Goal: Task Accomplishment & Management: Use online tool/utility

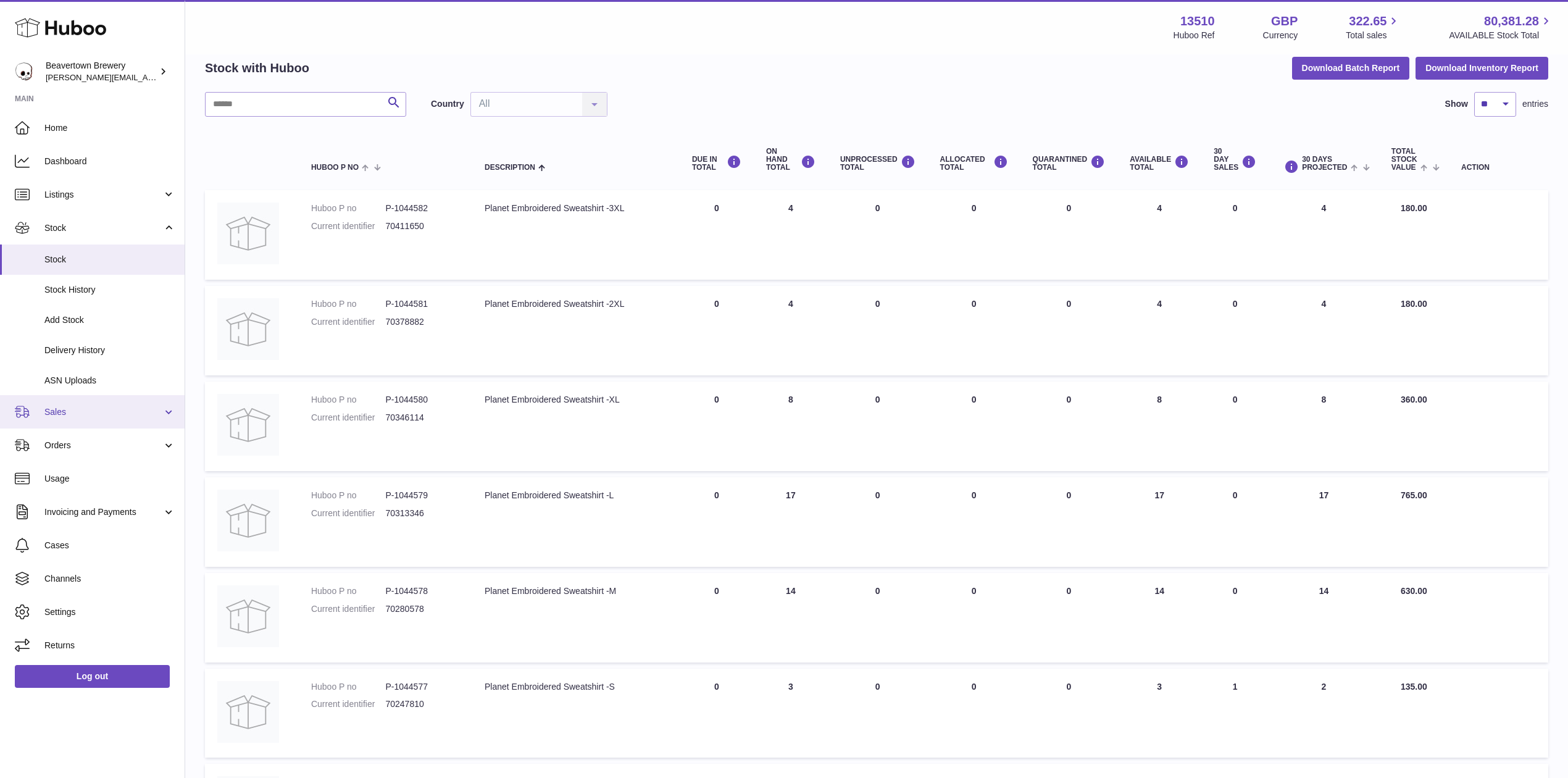
drag, startPoint x: 68, startPoint y: 403, endPoint x: 67, endPoint y: 411, distance: 8.1
click at [68, 403] on link "Sales" at bounding box center [92, 411] width 184 height 33
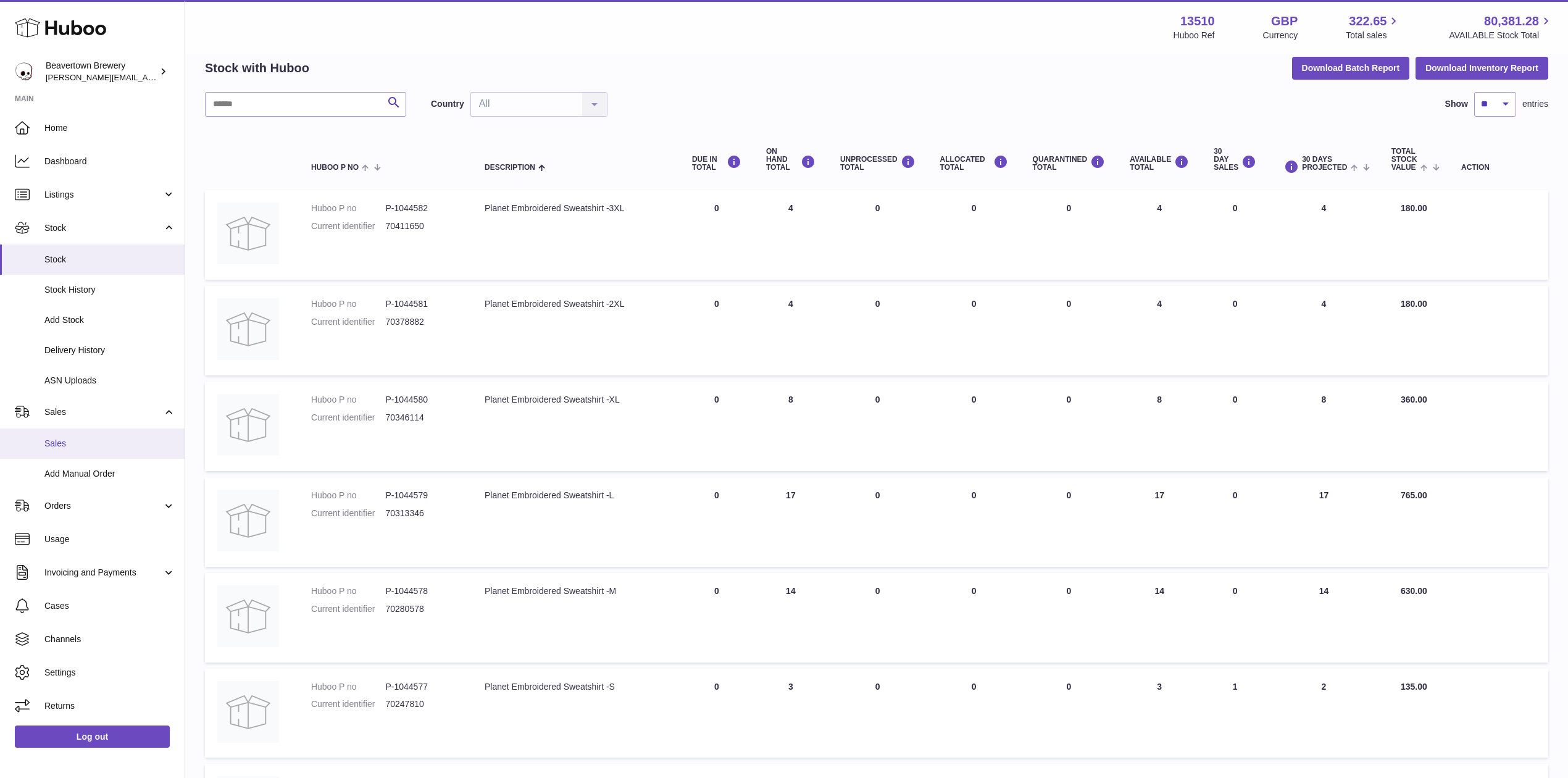
click at [70, 442] on span "Sales" at bounding box center [109, 444] width 131 height 12
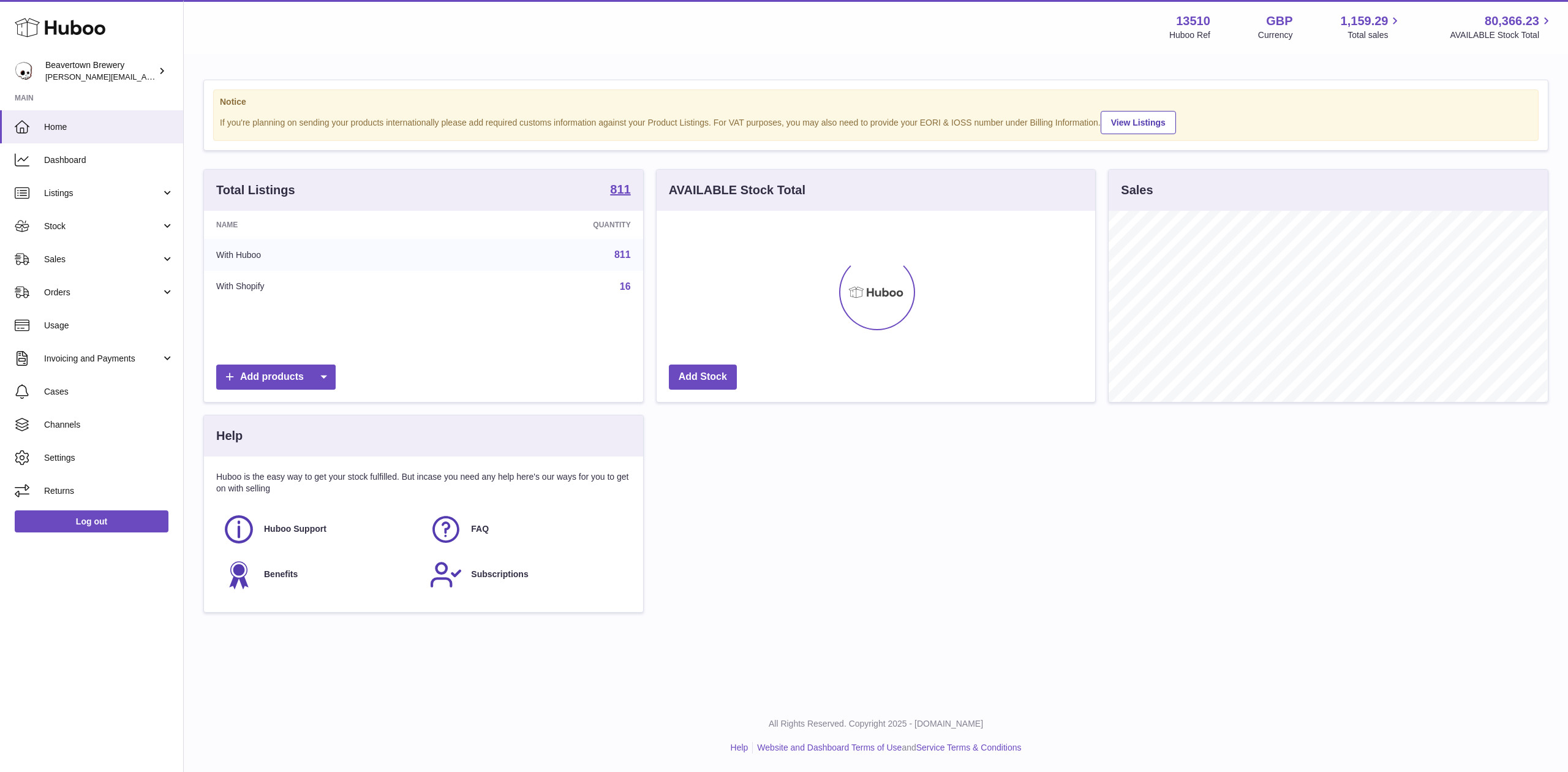
scroll to position [191, 438]
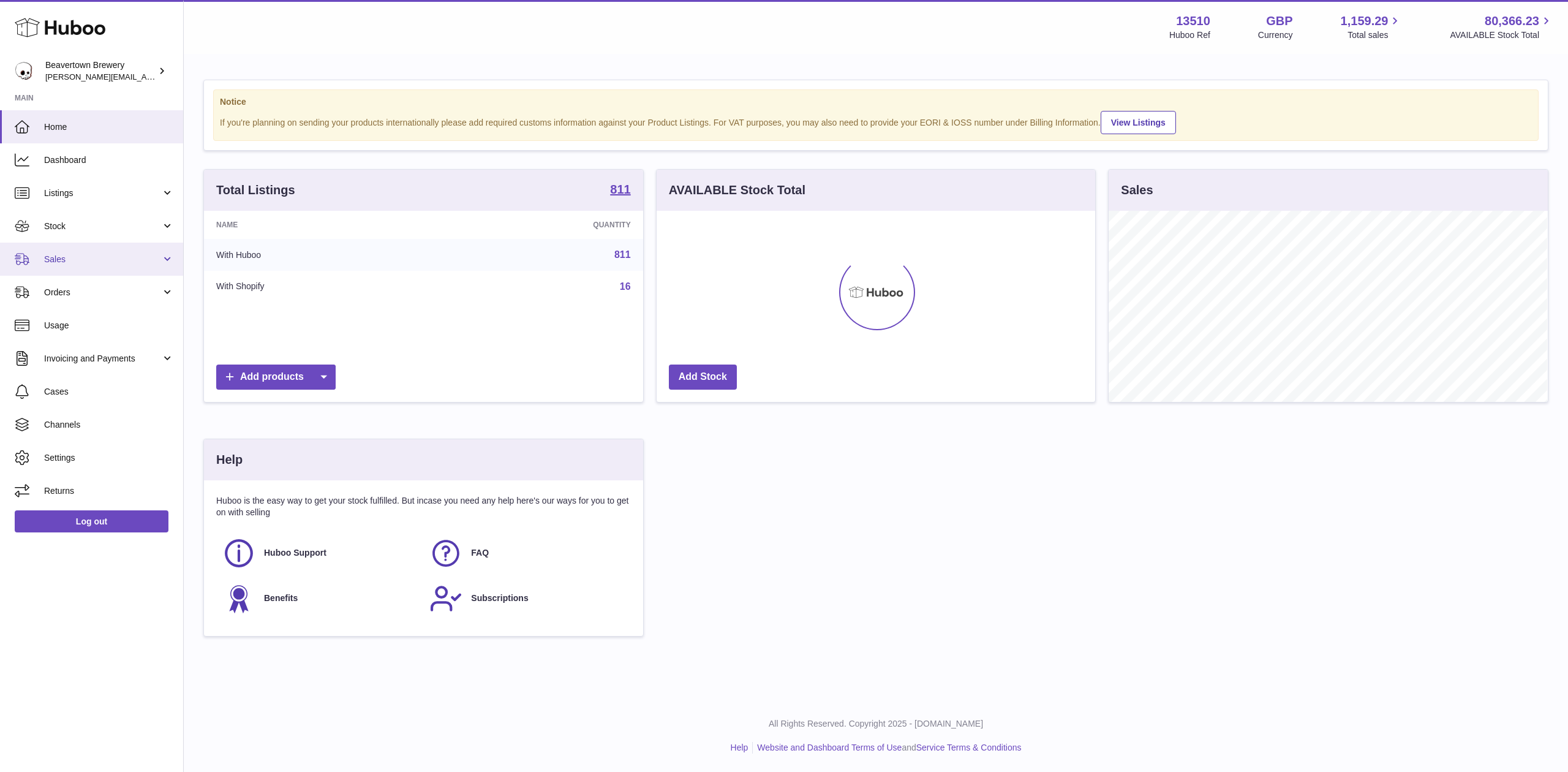
click at [78, 254] on span "Sales" at bounding box center [102, 259] width 117 height 12
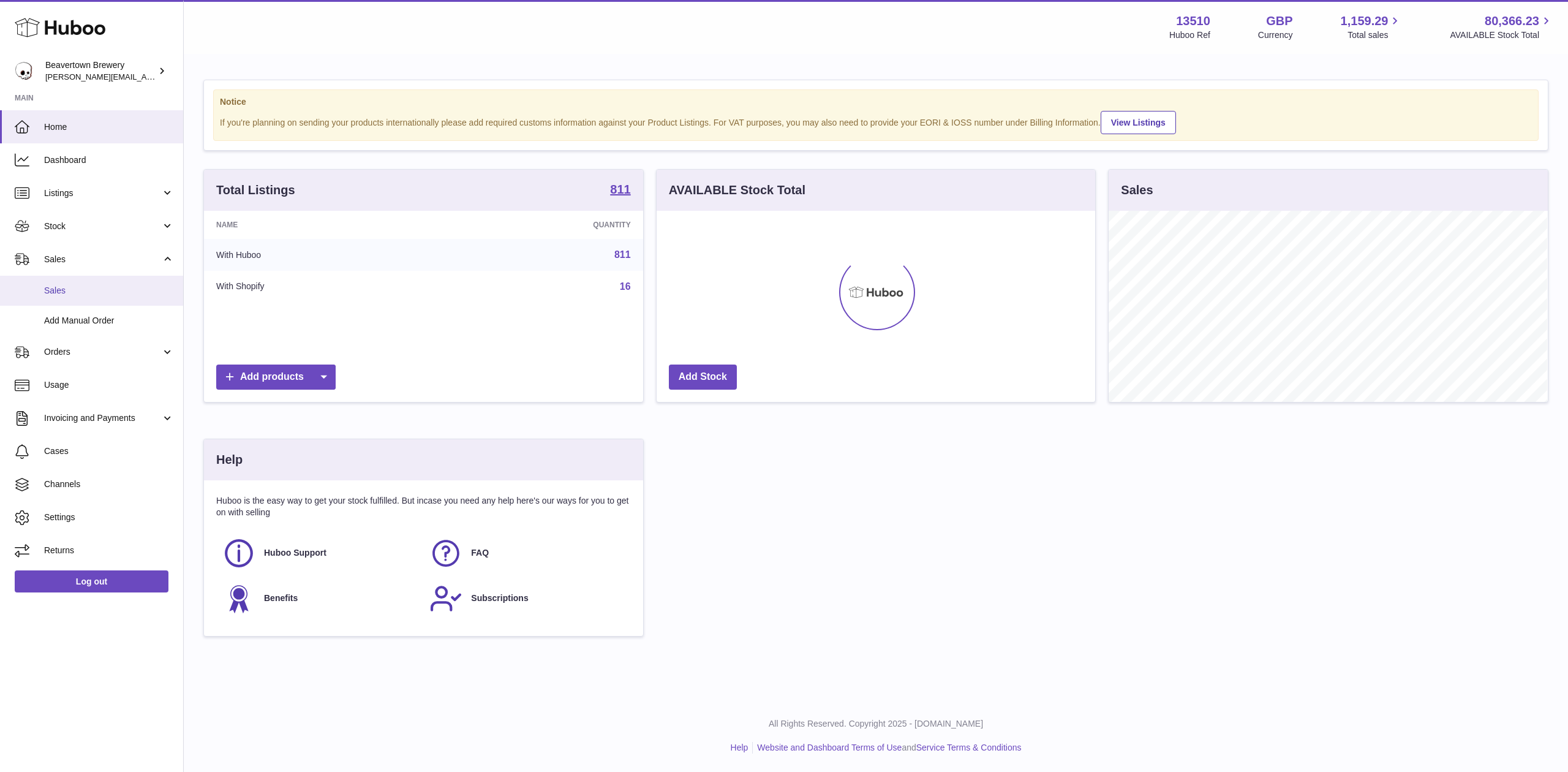
click at [86, 297] on link "Sales" at bounding box center [91, 291] width 183 height 30
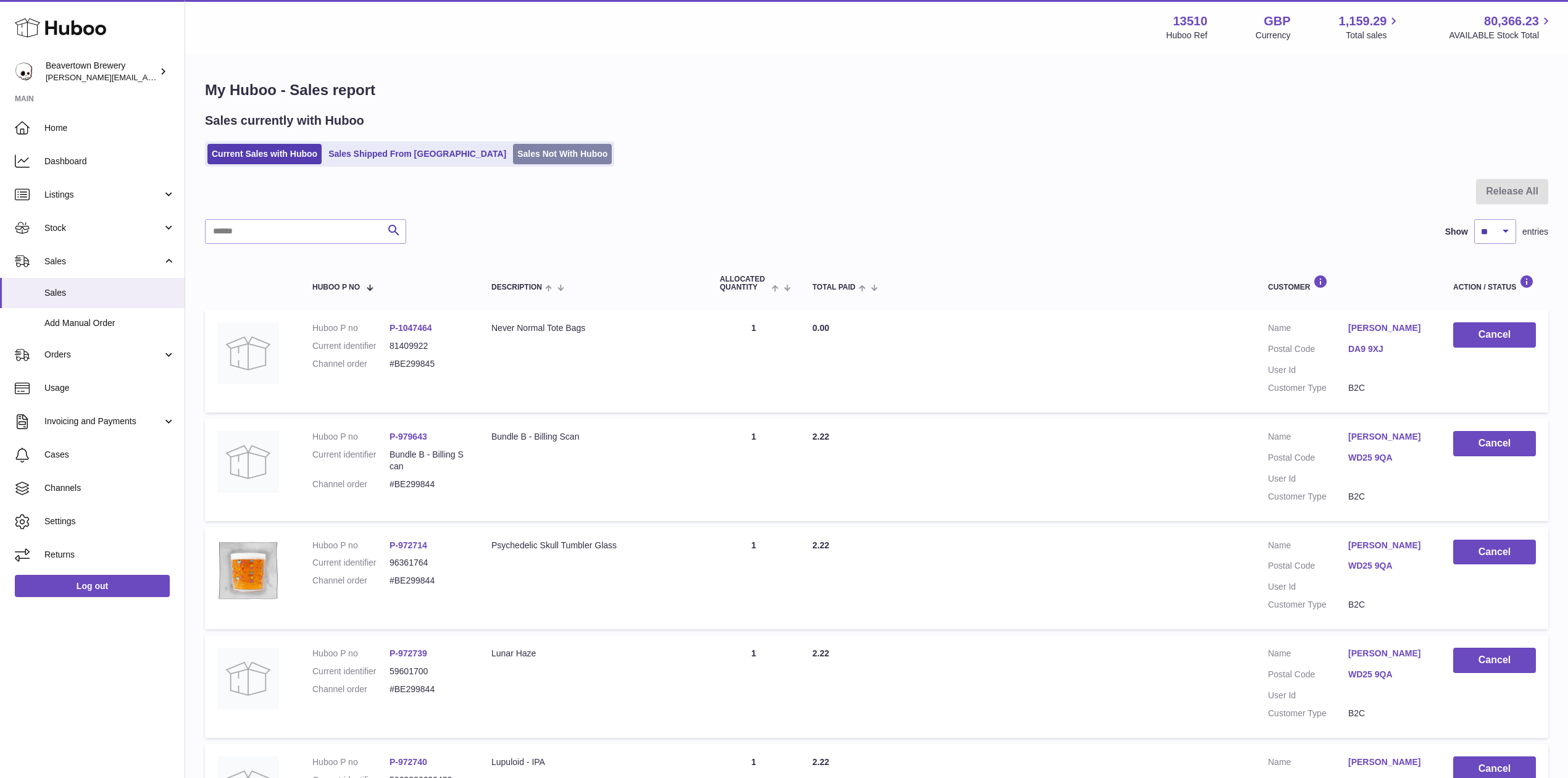
click at [513, 162] on link "Sales Not With Huboo" at bounding box center [562, 154] width 99 height 20
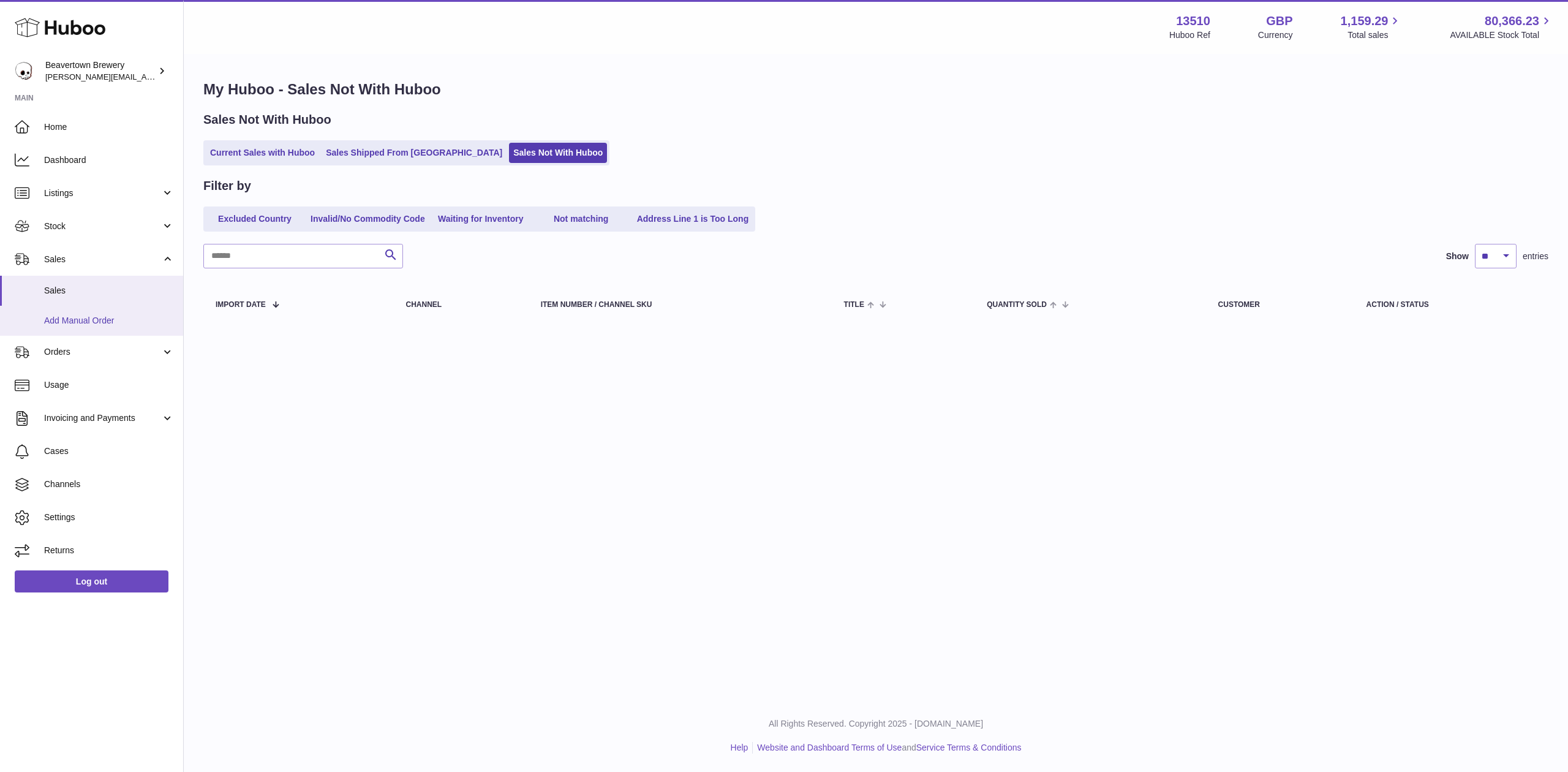
click at [81, 321] on span "Add Manual Order" at bounding box center [108, 321] width 130 height 12
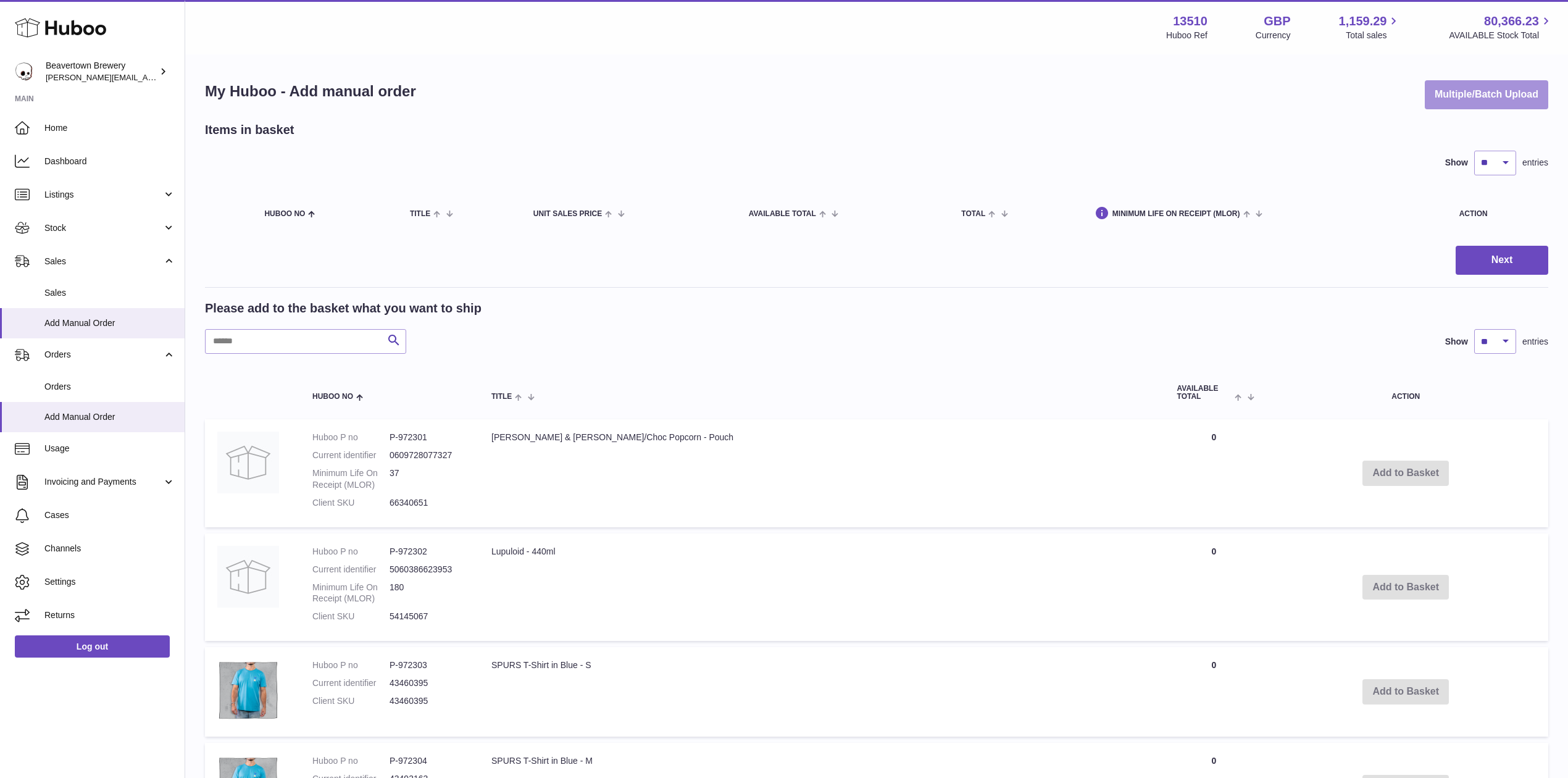
click at [1510, 99] on button "Multiple/Batch Upload" at bounding box center [1487, 95] width 124 height 29
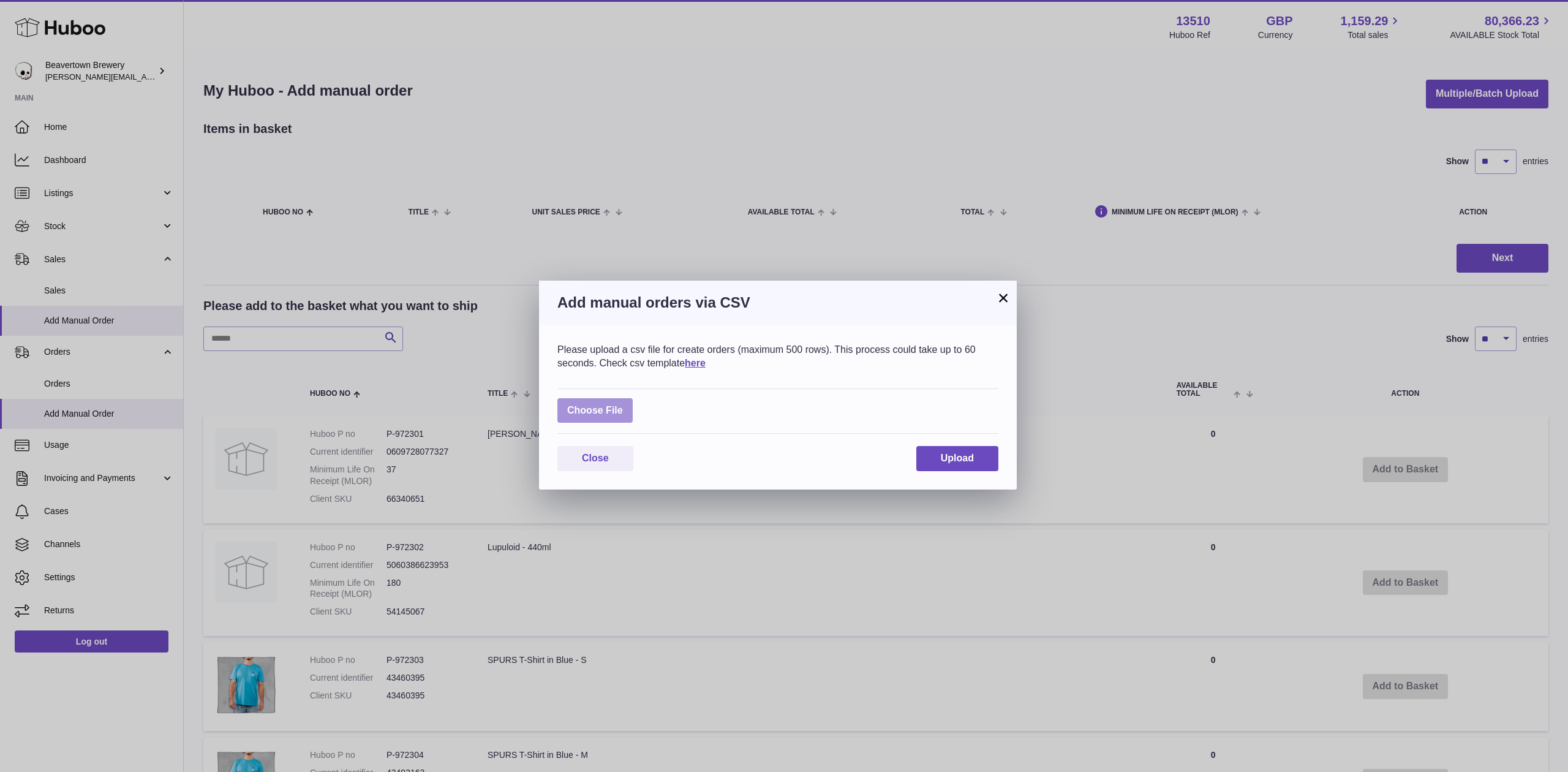
click at [617, 404] on label at bounding box center [595, 411] width 75 height 25
click at [623, 404] on input "file" at bounding box center [623, 404] width 1 height 1
type input "**********"
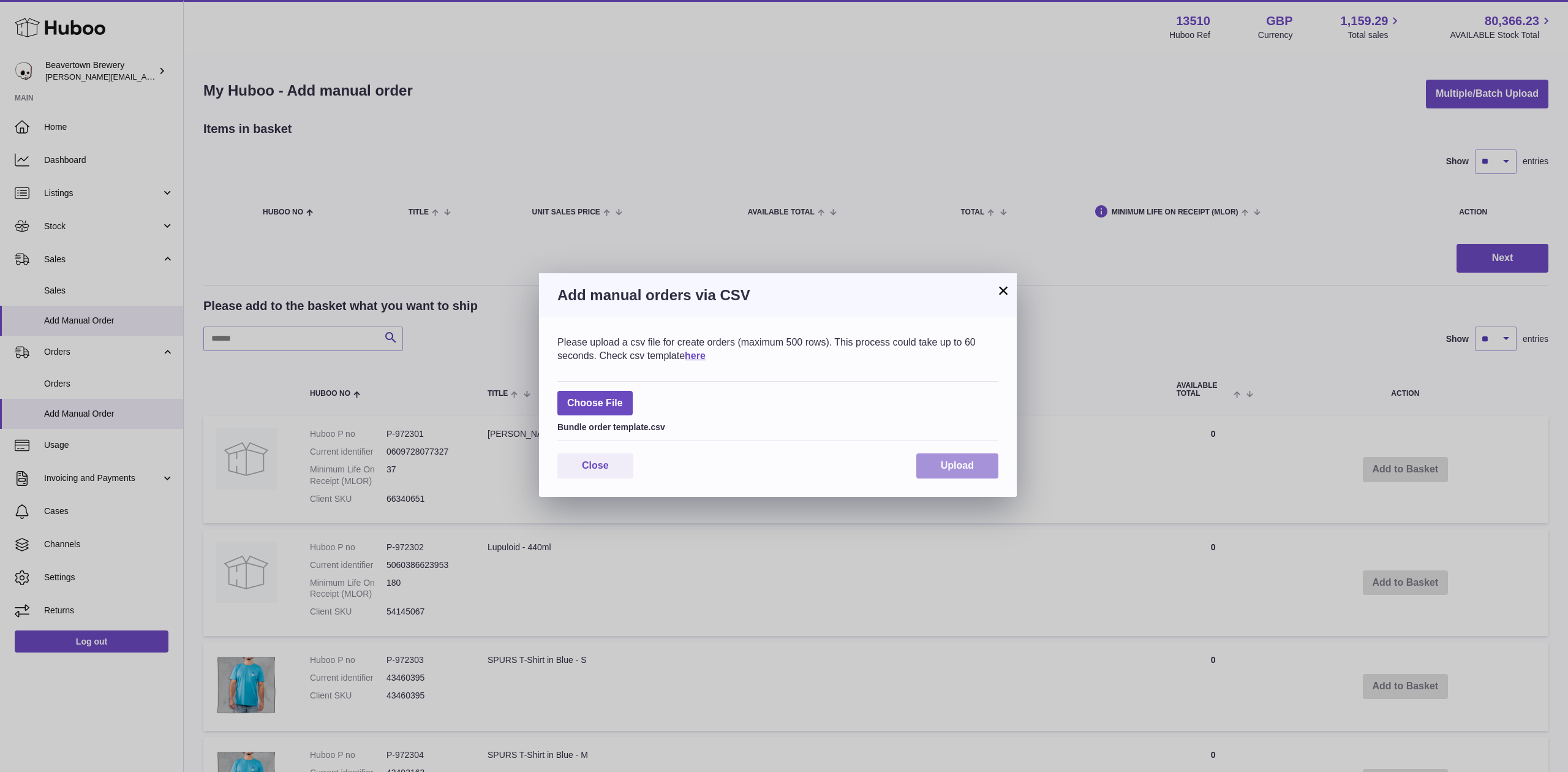
click at [985, 464] on button "Upload" at bounding box center [957, 466] width 82 height 25
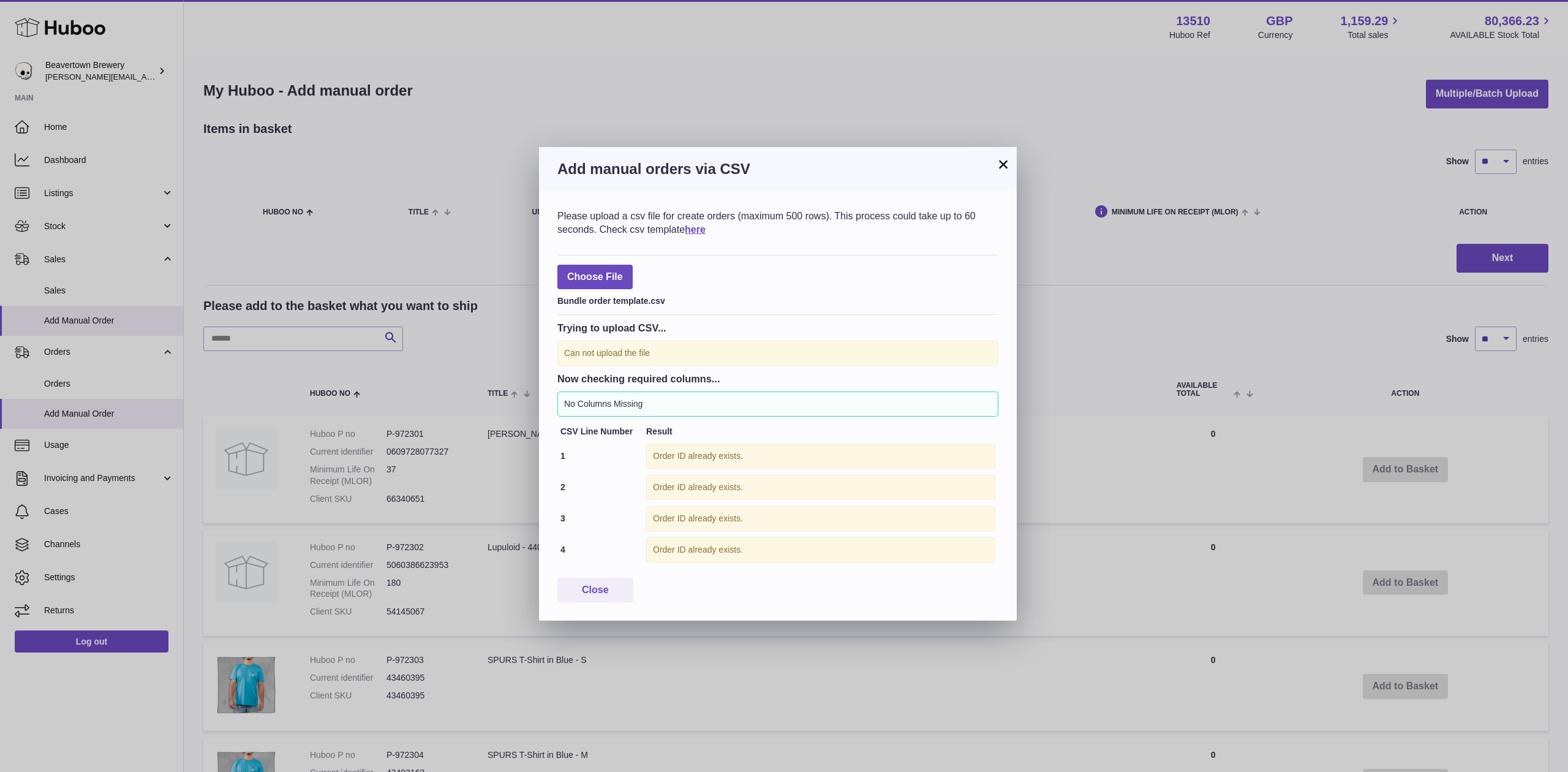
click at [991, 157] on div "Add manual orders via CSV" at bounding box center [778, 169] width 478 height 44
click at [1005, 170] on button "×" at bounding box center [1003, 163] width 14 height 14
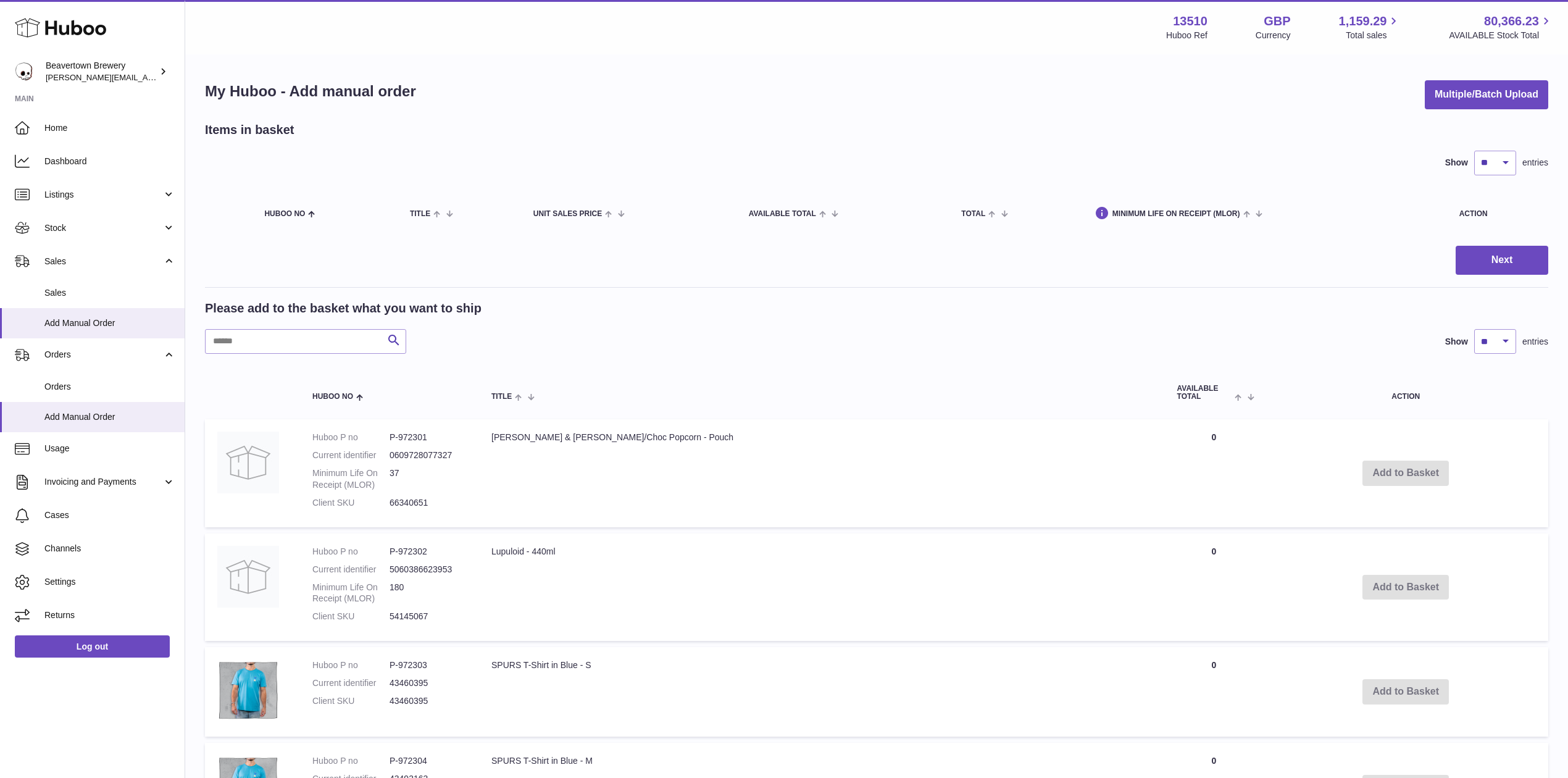
click at [1426, 77] on div "My Huboo - Add manual order Multiple/Batch Upload Items in basket Show ** ** **…" at bounding box center [876, 776] width 1382 height 1441
click at [1437, 86] on button "Multiple/Batch Upload" at bounding box center [1487, 95] width 124 height 29
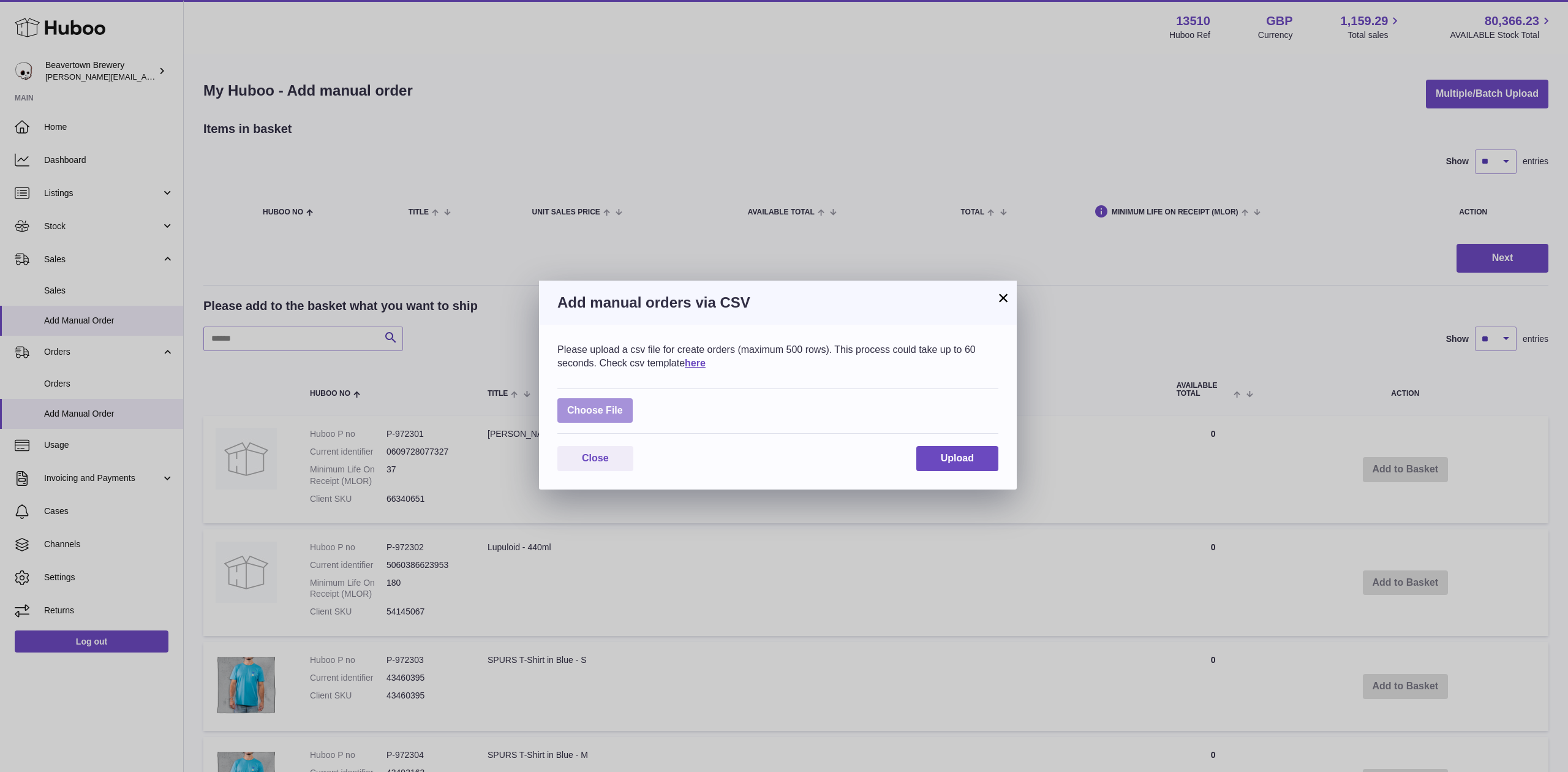
click at [599, 411] on label at bounding box center [595, 411] width 75 height 25
click at [623, 405] on input "file" at bounding box center [623, 404] width 1 height 1
type input "**********"
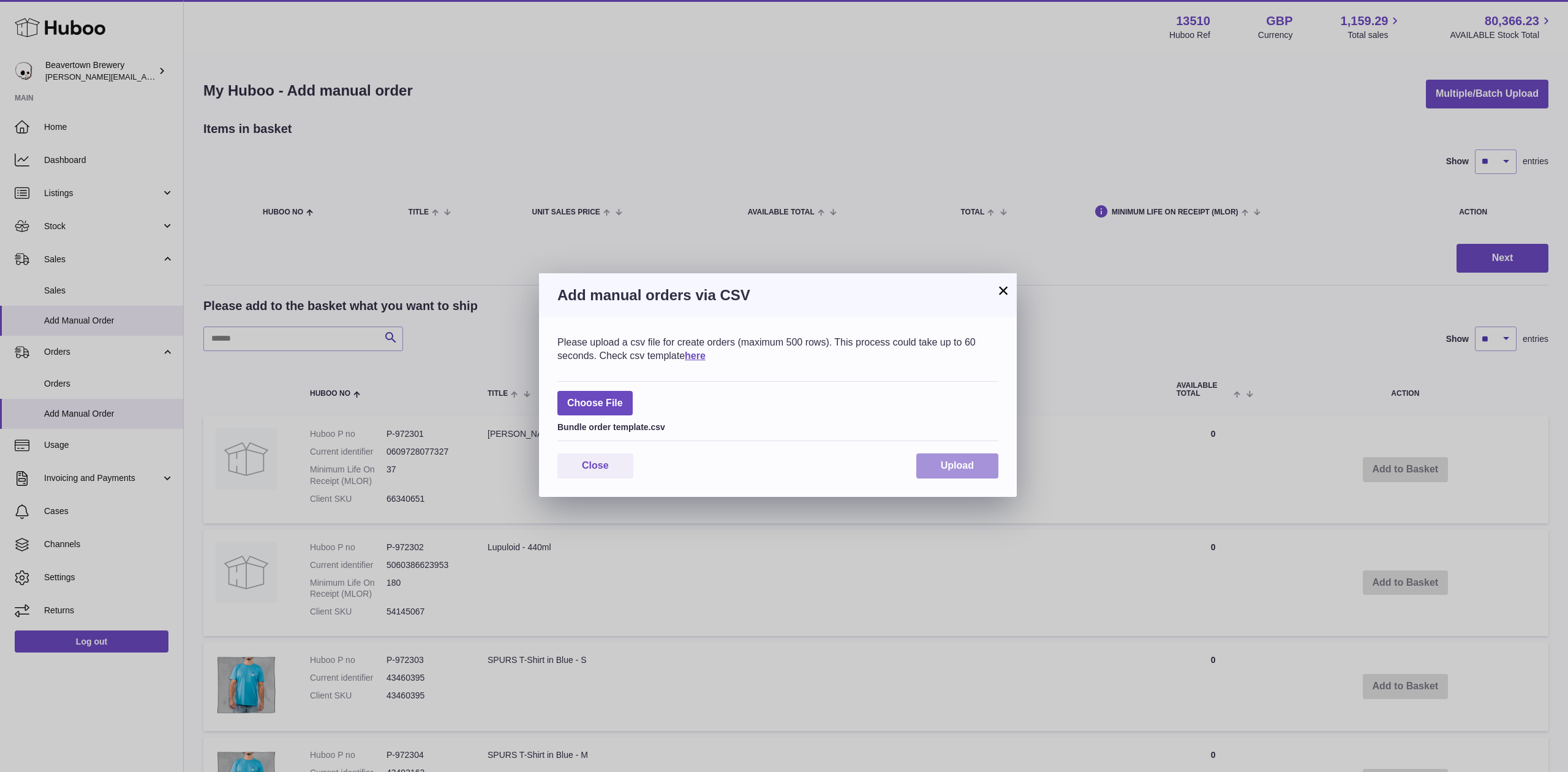
click at [919, 459] on button "Upload" at bounding box center [957, 466] width 82 height 25
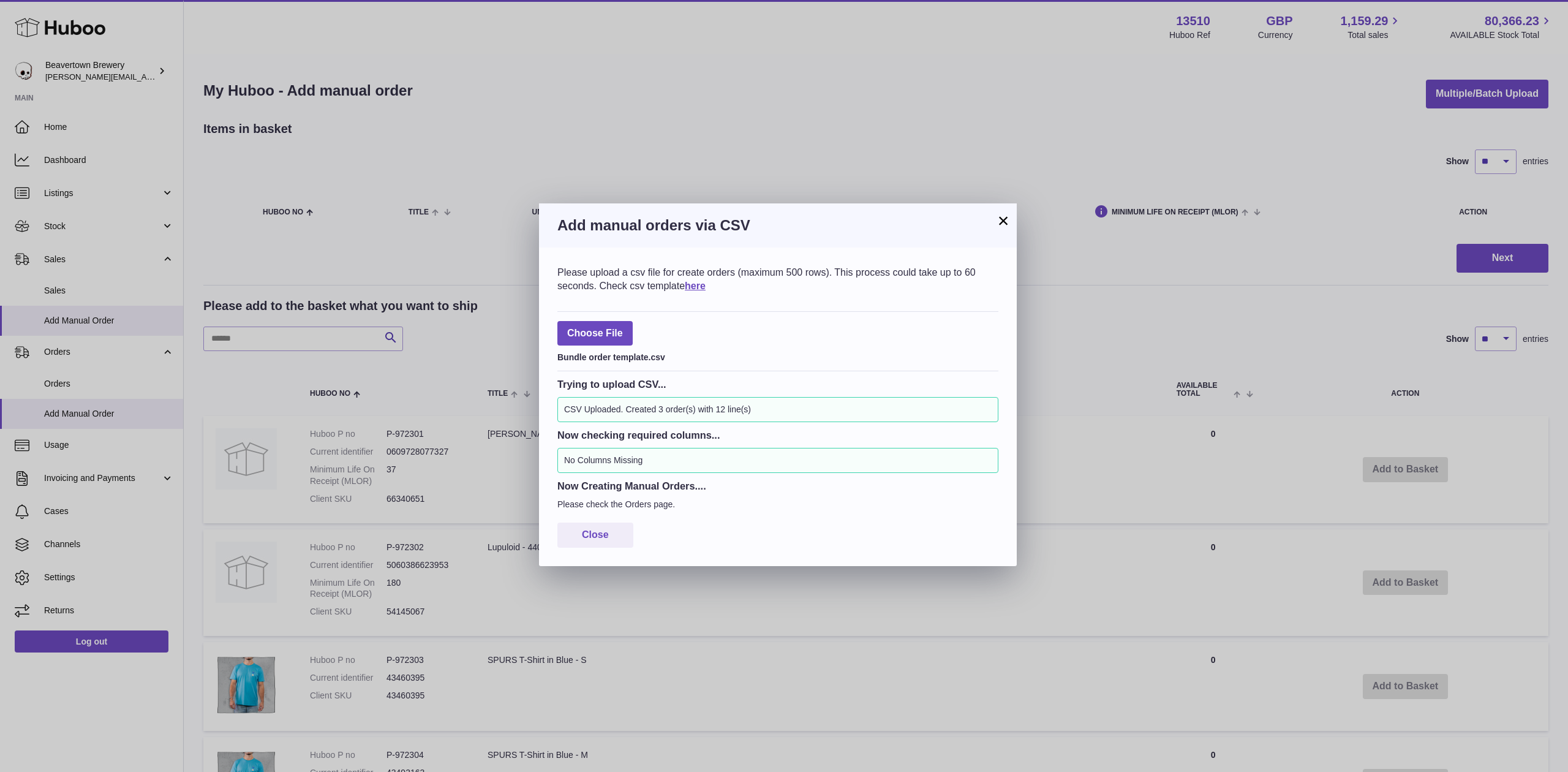
click at [999, 219] on button "×" at bounding box center [1003, 220] width 14 height 14
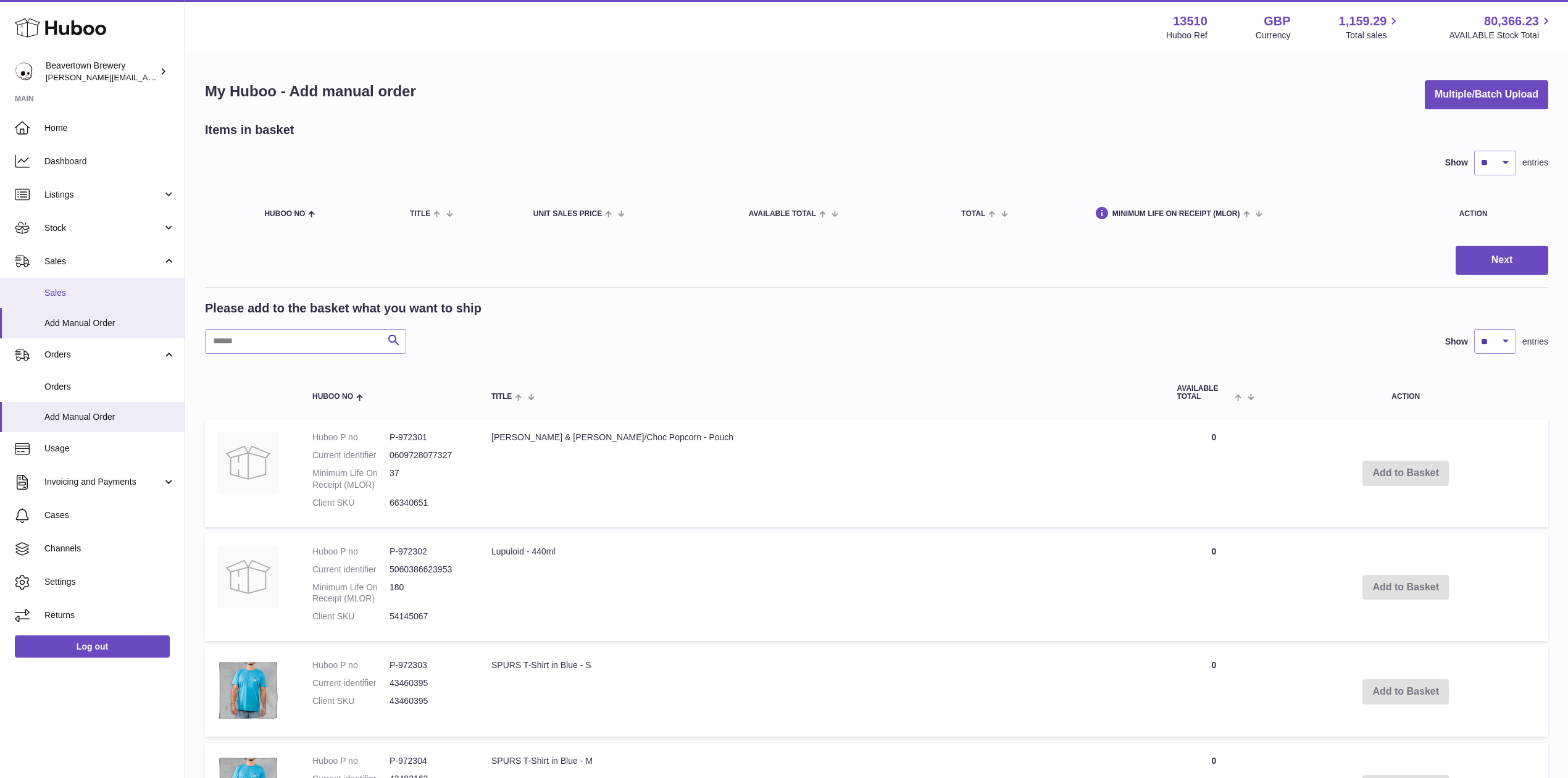
click at [121, 292] on span "Sales" at bounding box center [109, 293] width 131 height 12
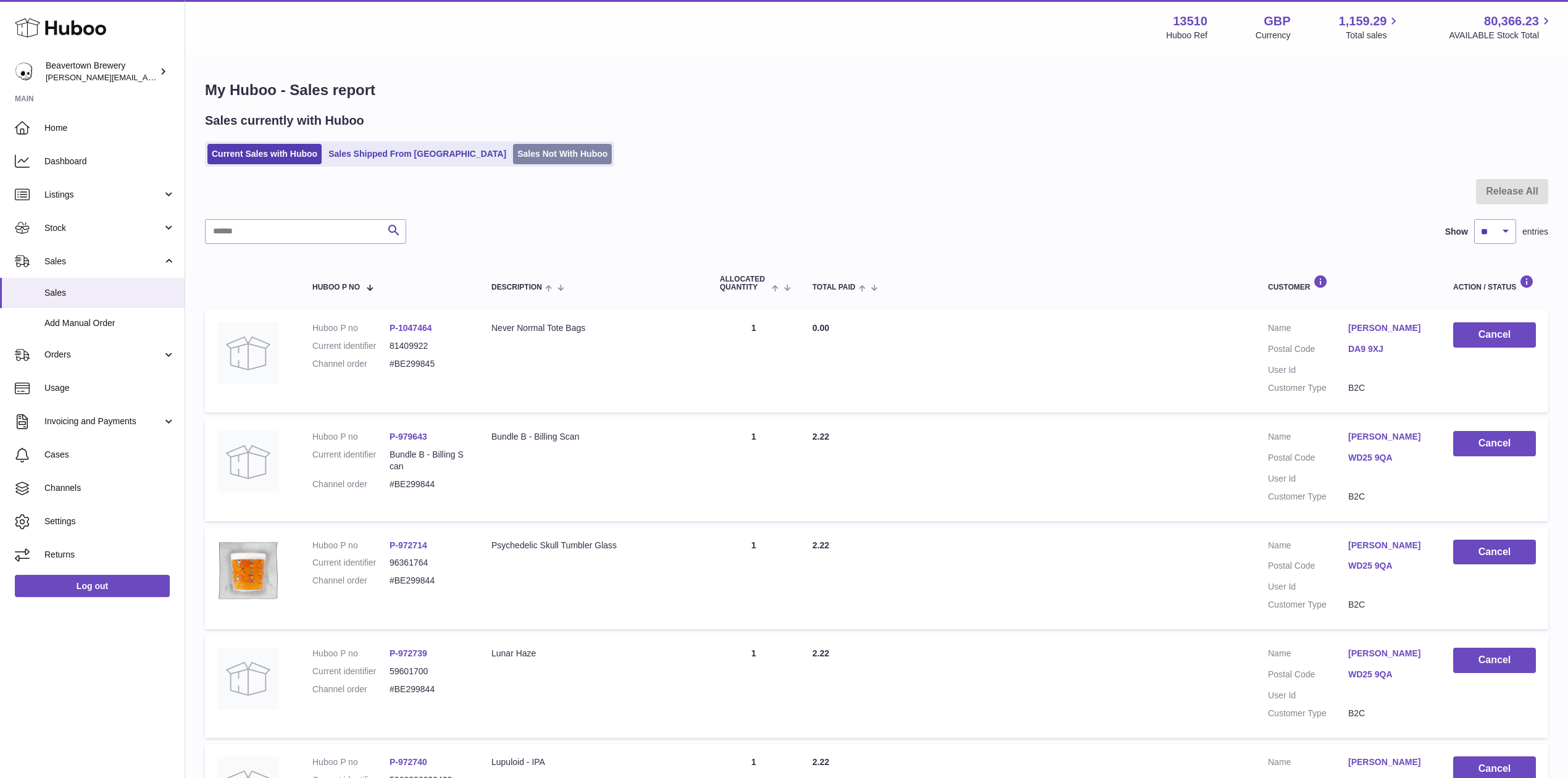
click at [513, 147] on link "Sales Not With Huboo" at bounding box center [562, 154] width 99 height 20
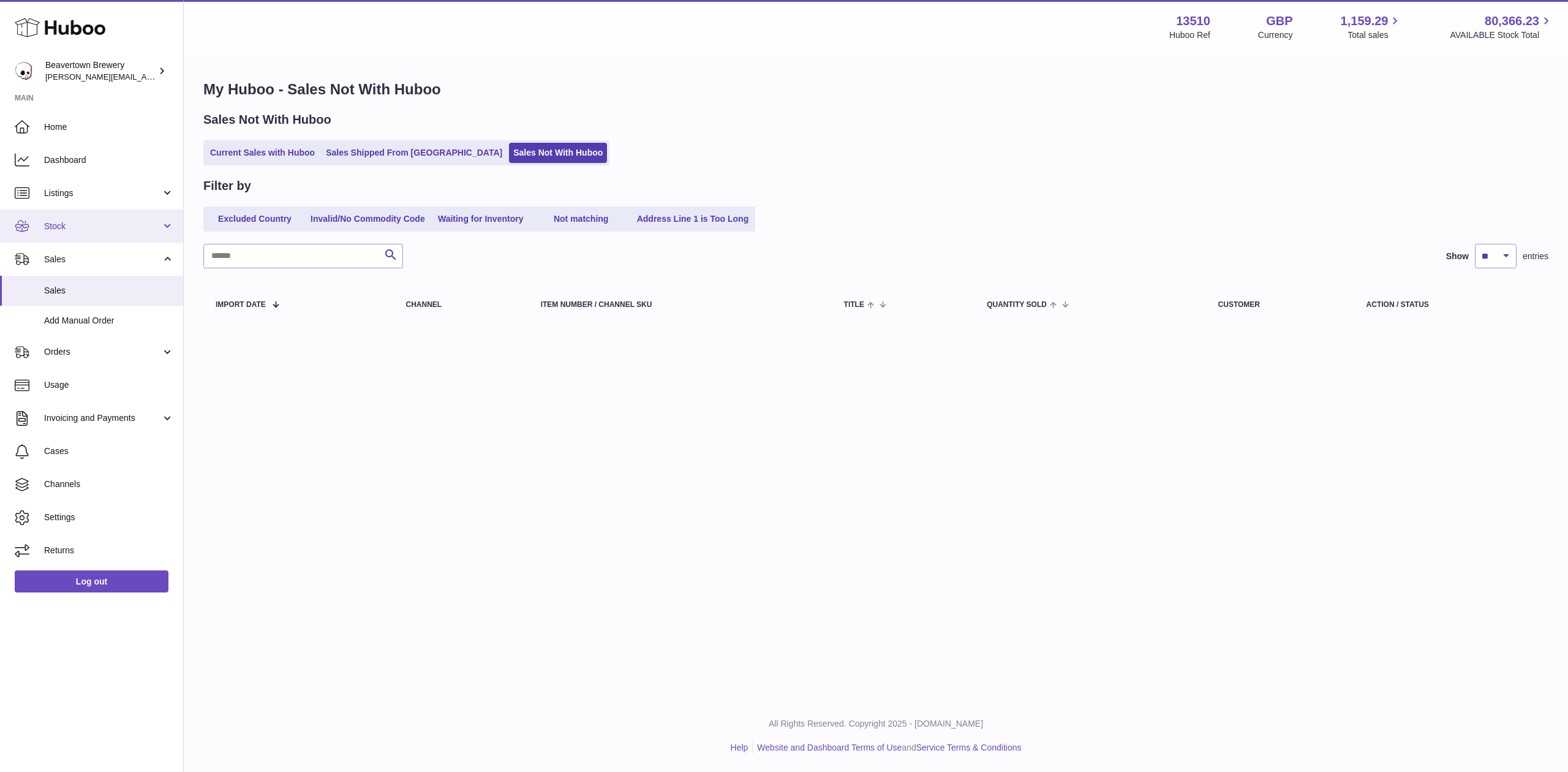
click at [33, 236] on link "Stock" at bounding box center [91, 226] width 183 height 33
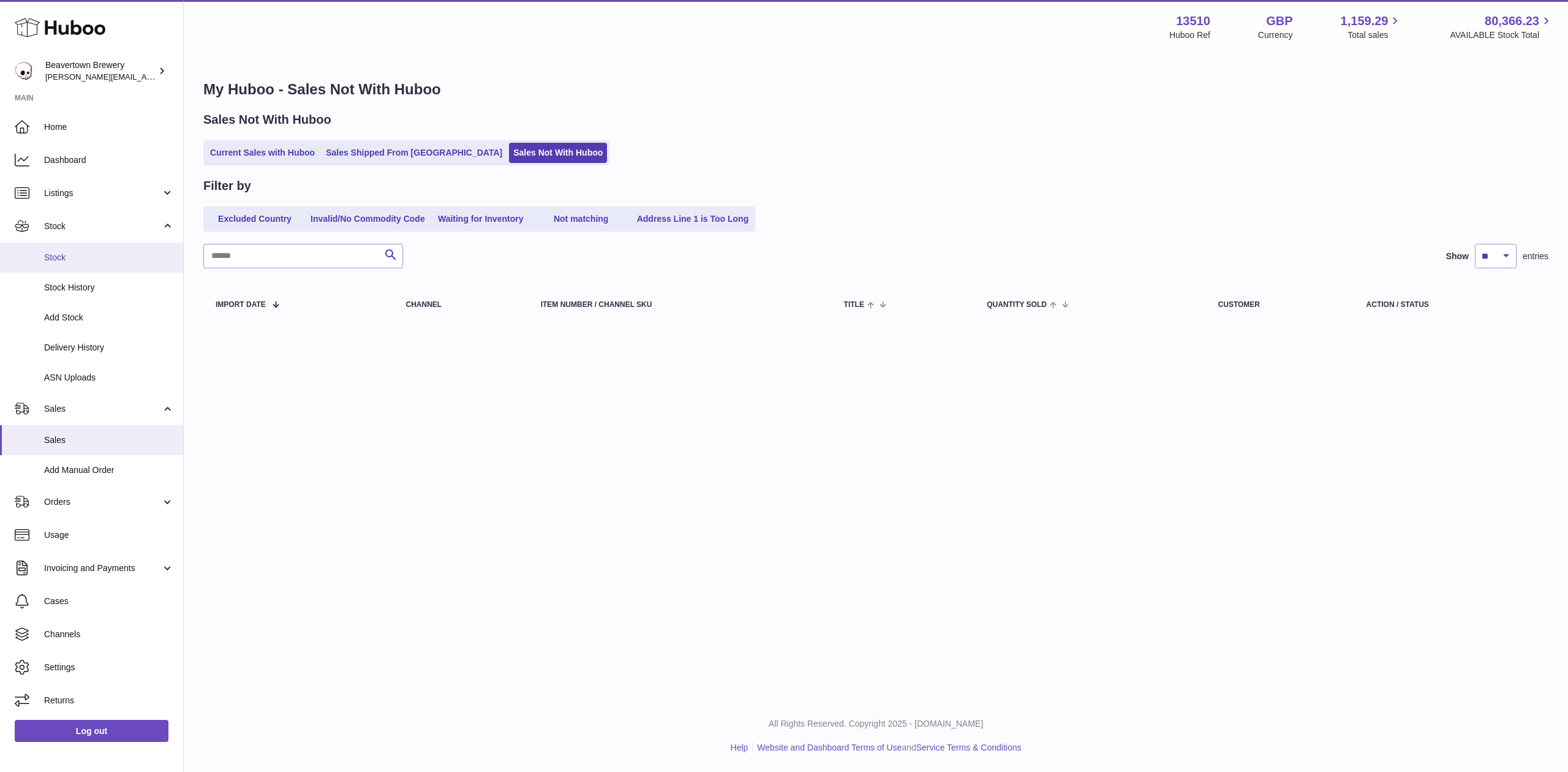
click at [49, 263] on span "Stock" at bounding box center [108, 257] width 130 height 12
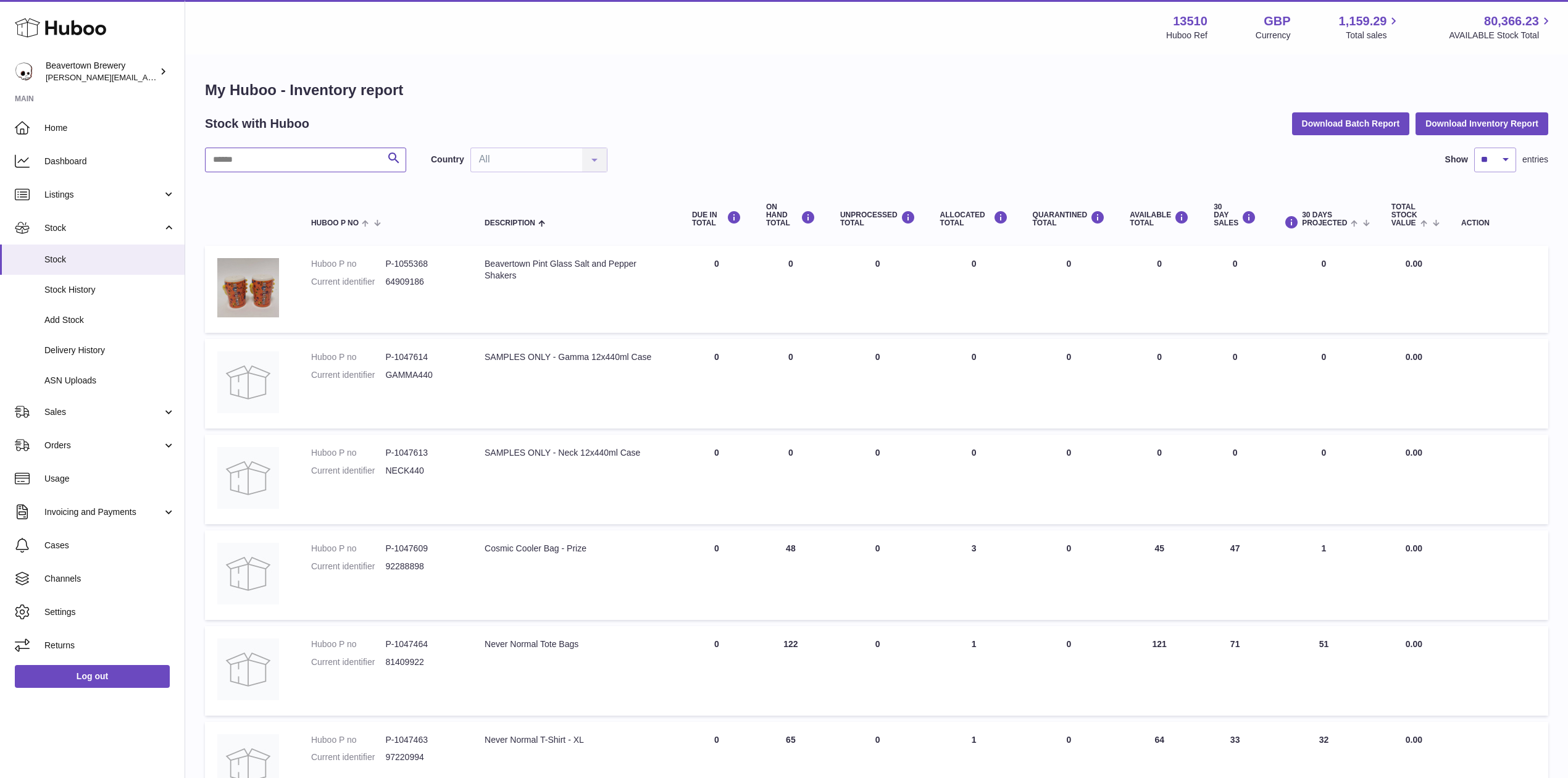
click at [274, 160] on input "text" at bounding box center [305, 160] width 201 height 25
type input "*****"
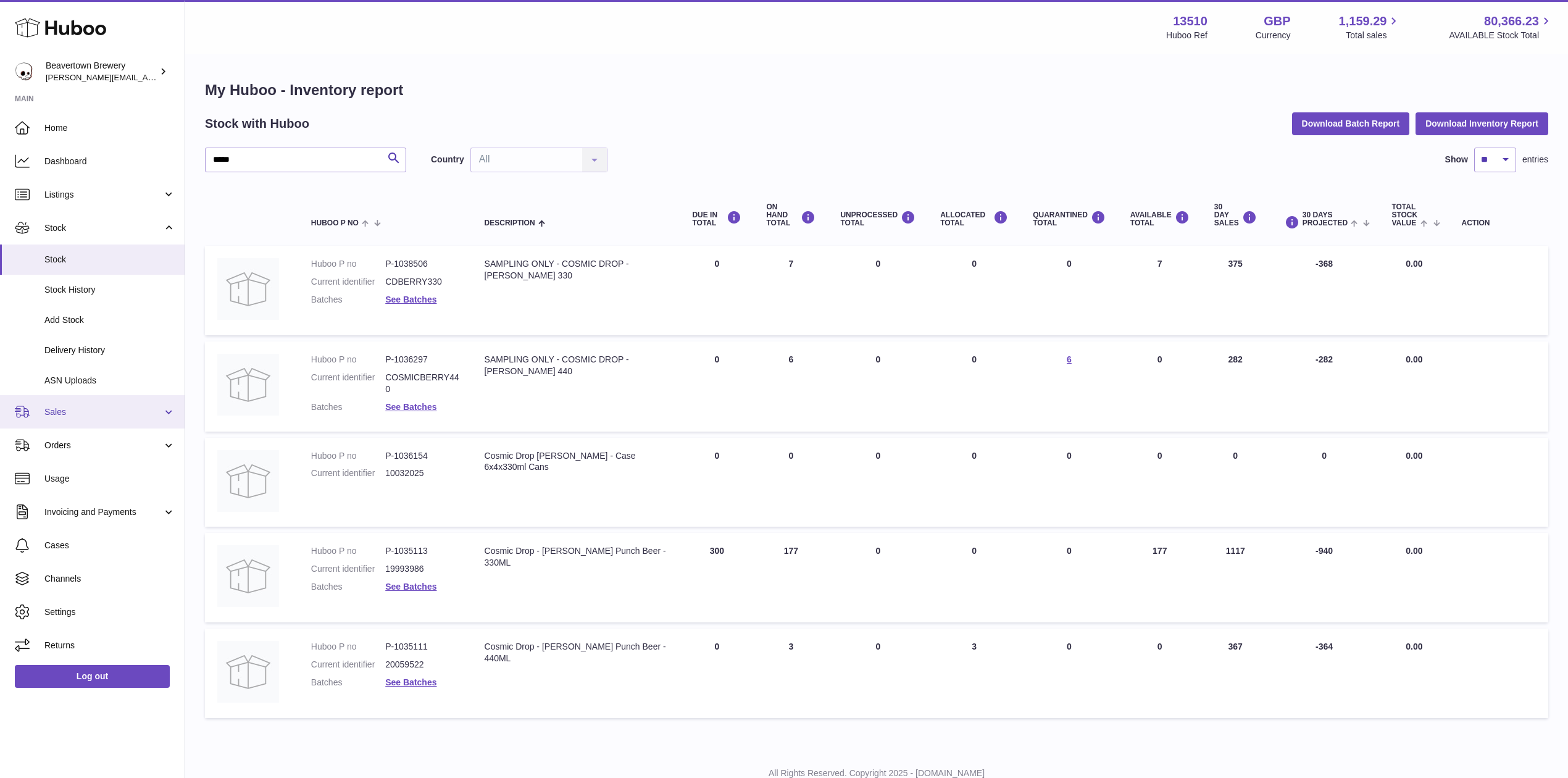
click at [62, 420] on link "Sales" at bounding box center [92, 411] width 184 height 33
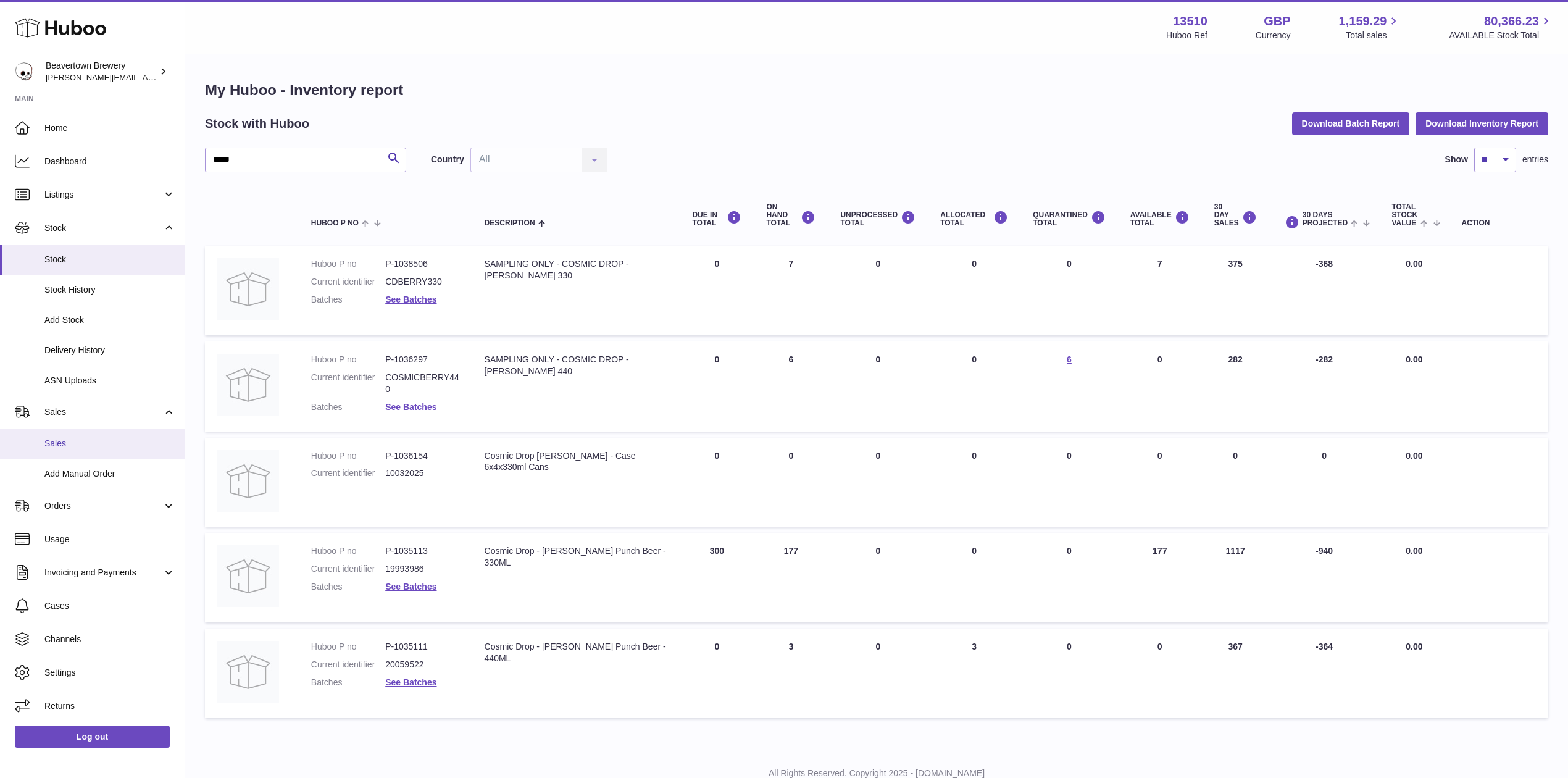
click at [67, 445] on span "Sales" at bounding box center [109, 444] width 131 height 12
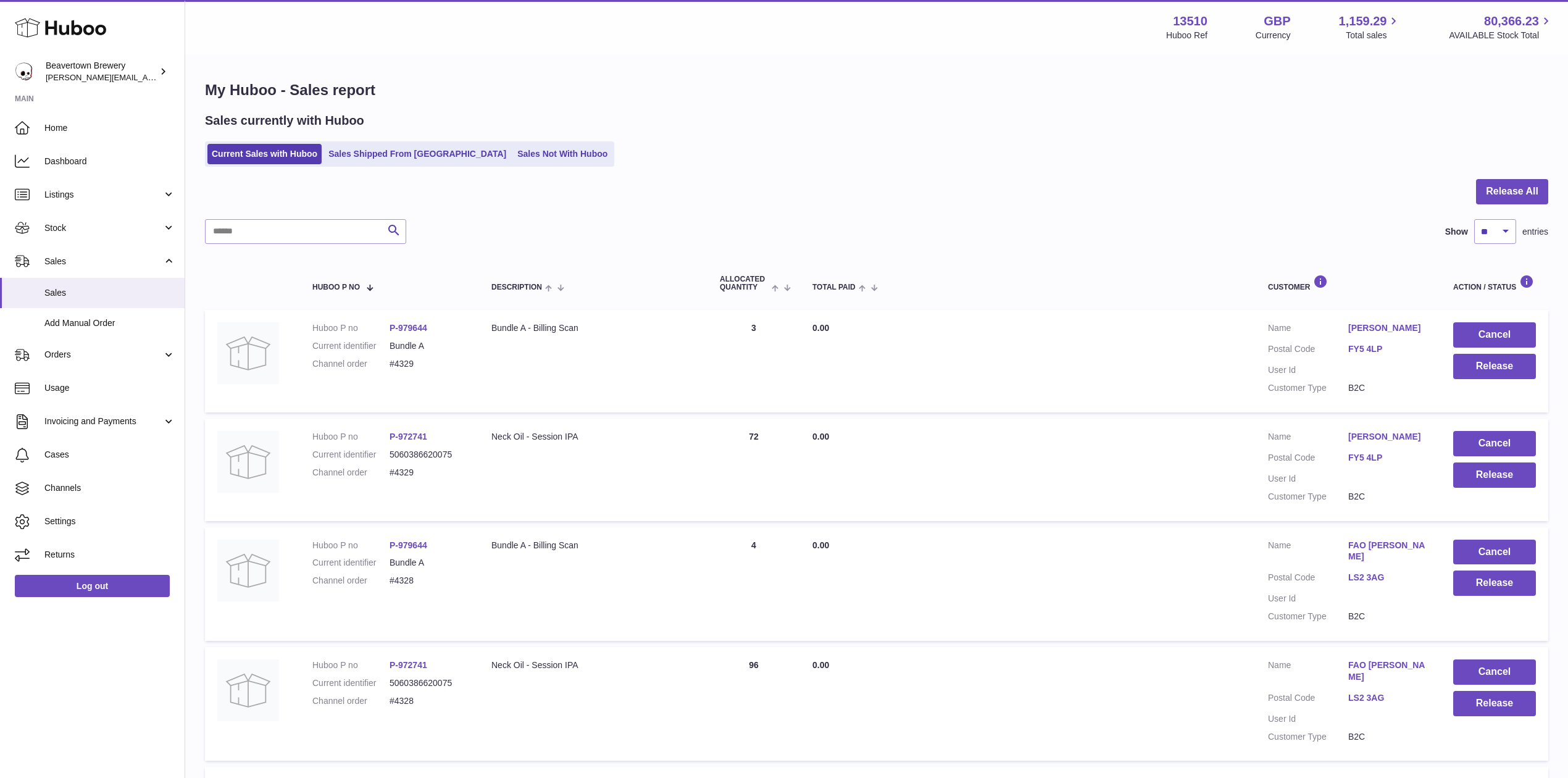
click at [490, 143] on ul "Current Sales with Huboo Sales Shipped From [GEOGRAPHIC_DATA] Sales Not With Hu…" at bounding box center [410, 154] width 410 height 25
click at [513, 151] on link "Sales Not With Huboo" at bounding box center [562, 154] width 99 height 20
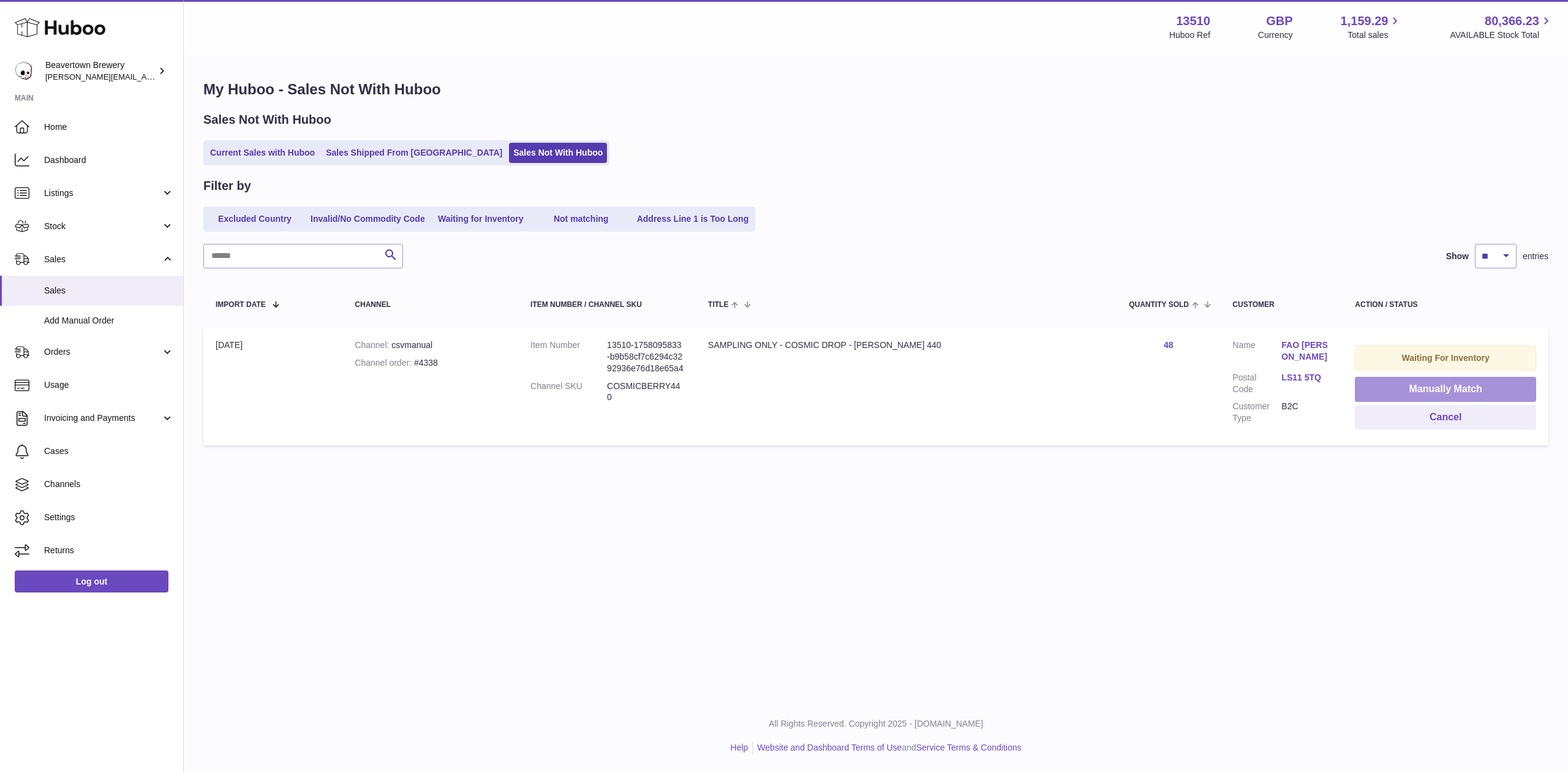
click at [1422, 385] on button "Manually Match" at bounding box center [1446, 389] width 182 height 25
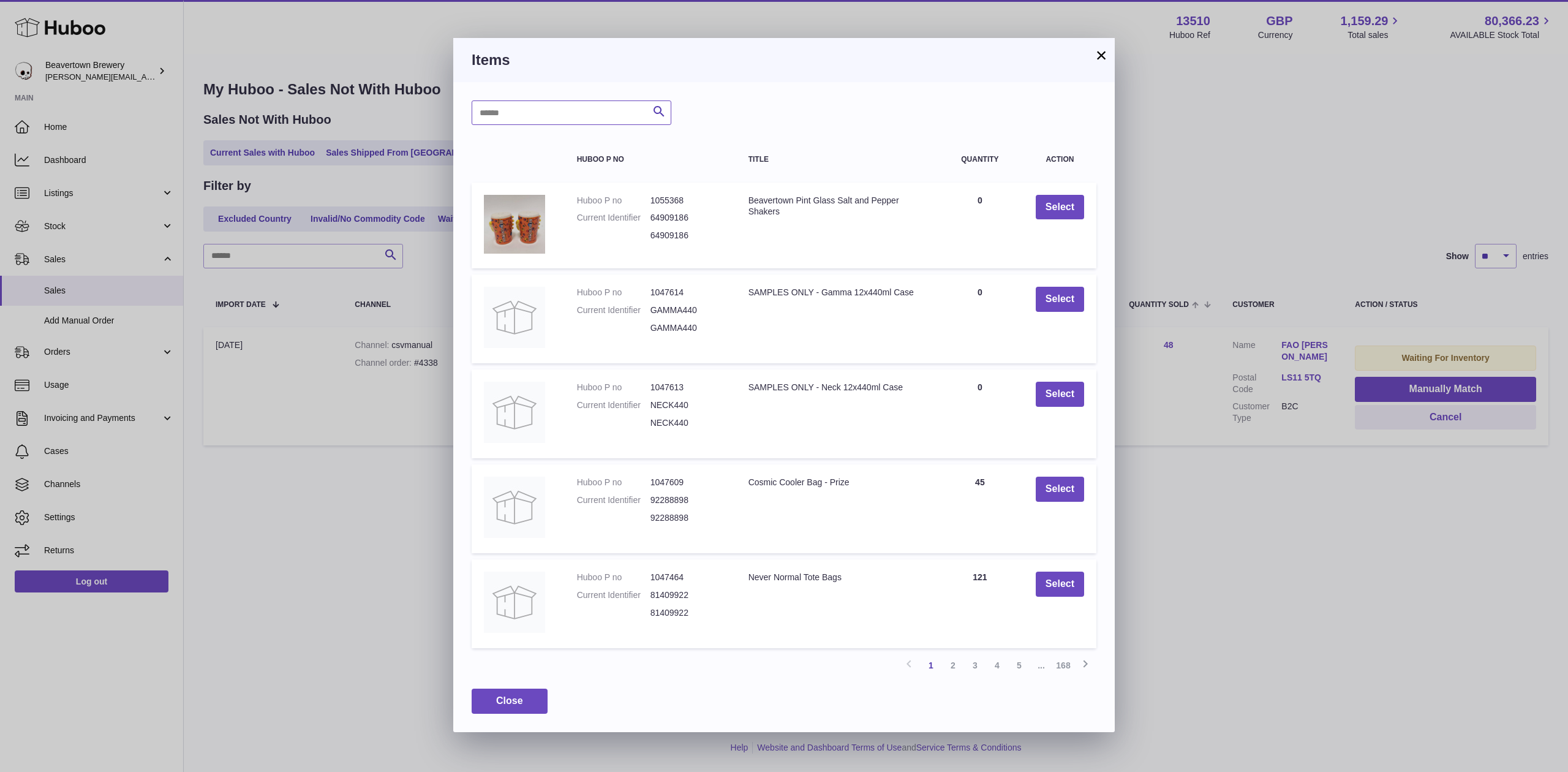
click at [551, 113] on input "text" at bounding box center [571, 112] width 200 height 24
click at [1105, 52] on button "×" at bounding box center [1101, 54] width 14 height 14
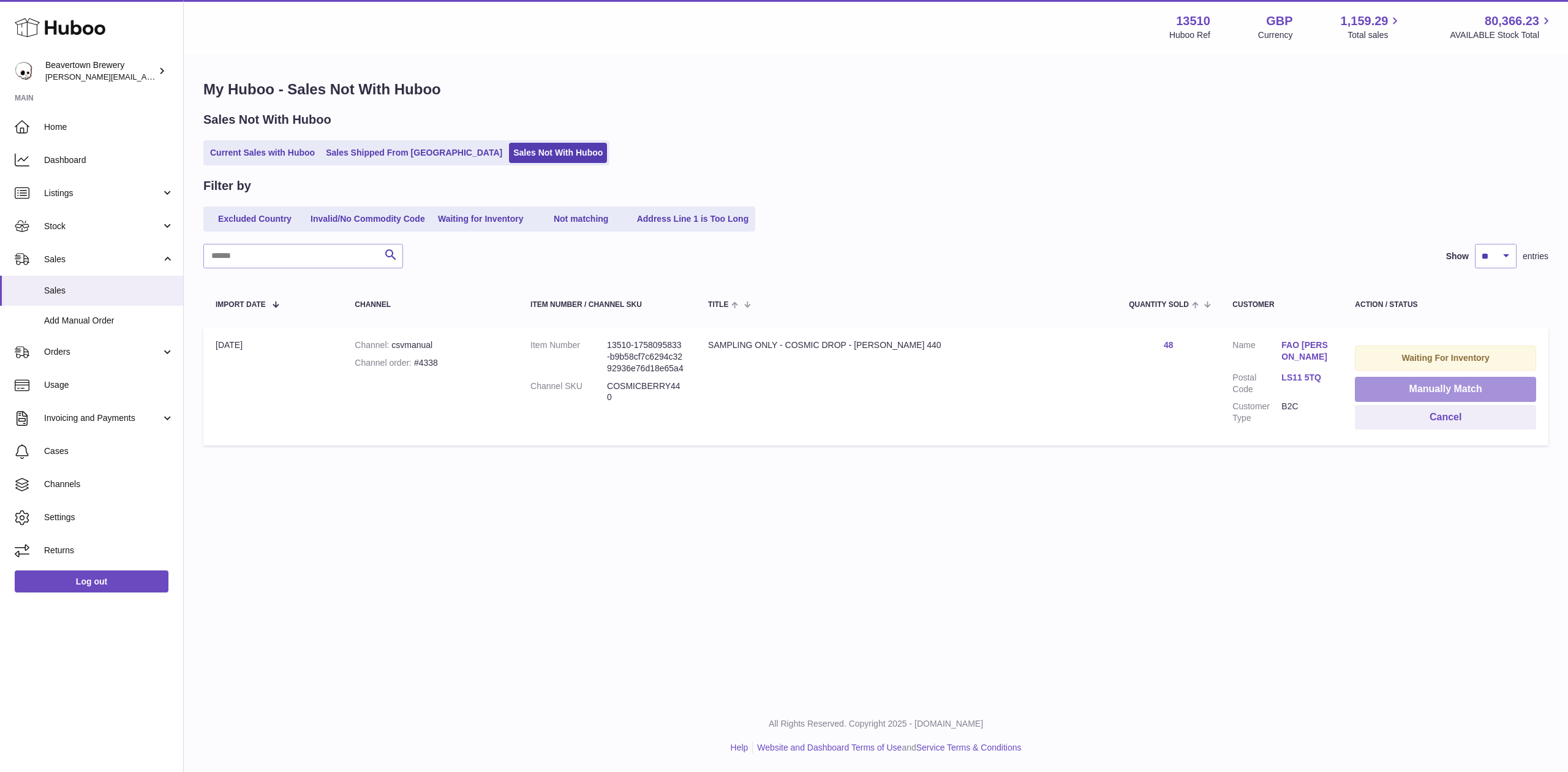
click at [1397, 386] on button "Manually Match" at bounding box center [1446, 389] width 182 height 25
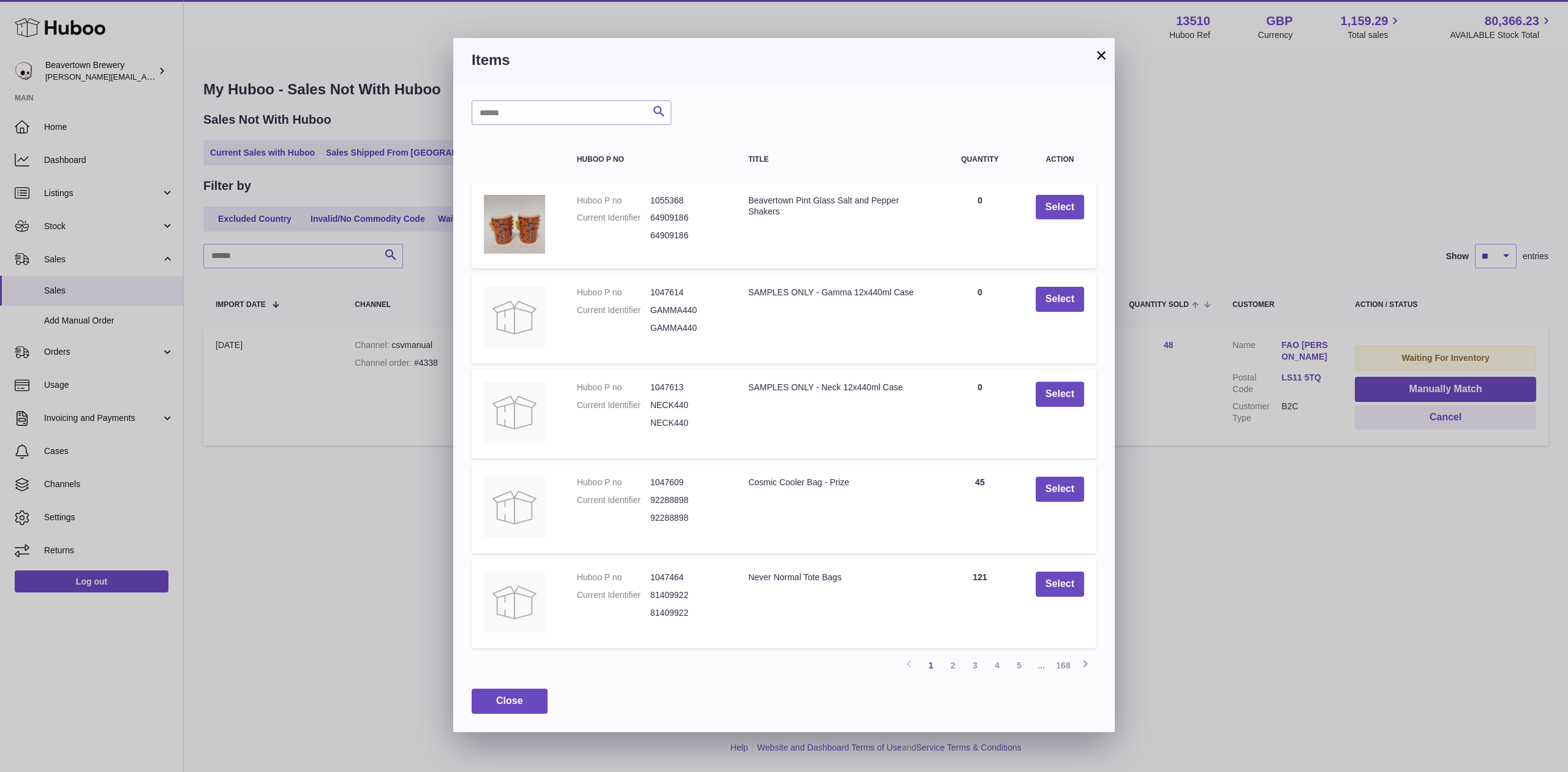
click at [537, 127] on div "Search Huboo P no Title Quantity Action Huboo P no 1055368 Current Identifier 6…" at bounding box center [784, 406] width 662 height 649
click at [535, 118] on input "text" at bounding box center [571, 112] width 200 height 24
type input "*****"
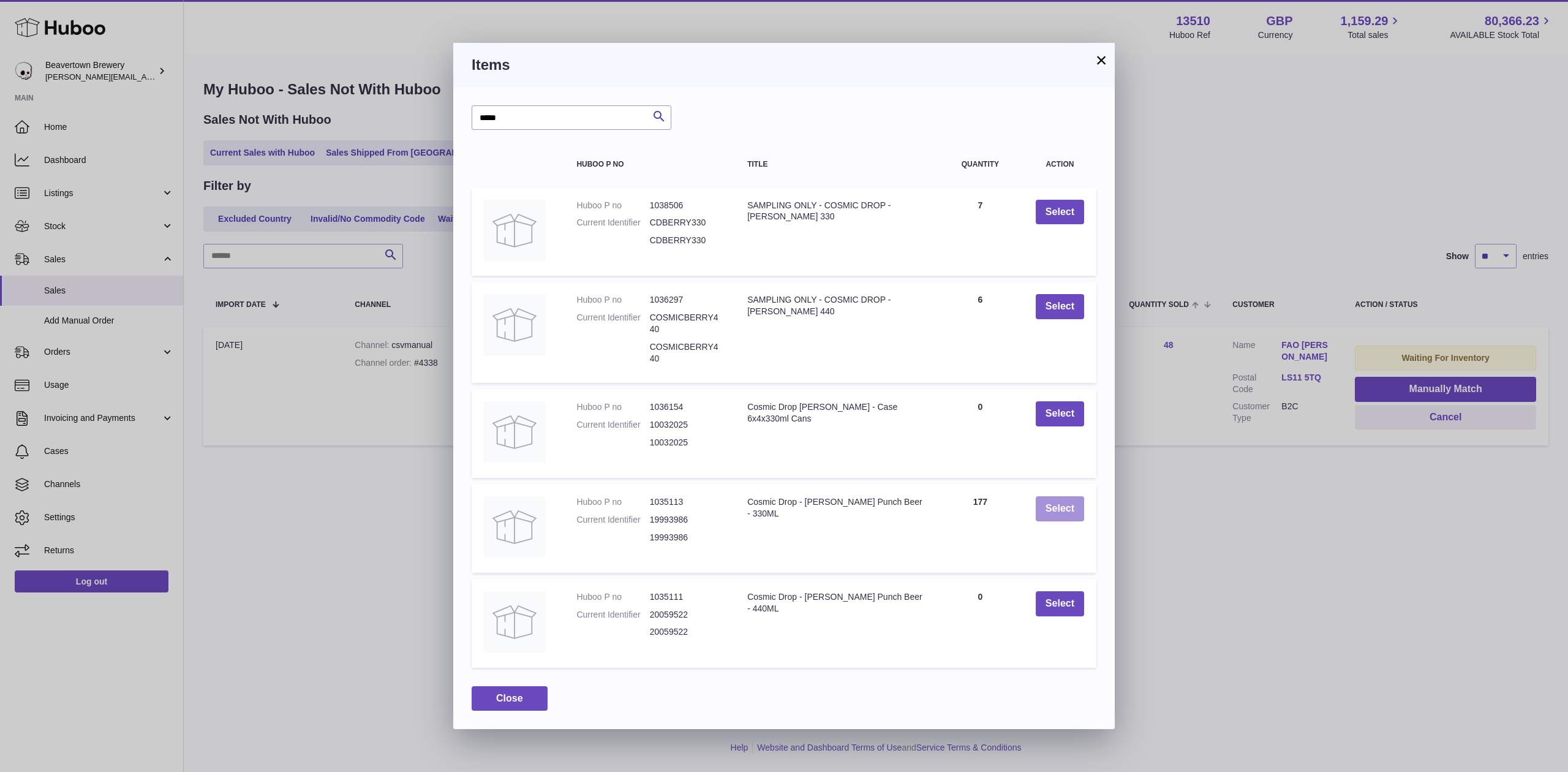
click at [1051, 505] on button "Select" at bounding box center [1060, 508] width 48 height 25
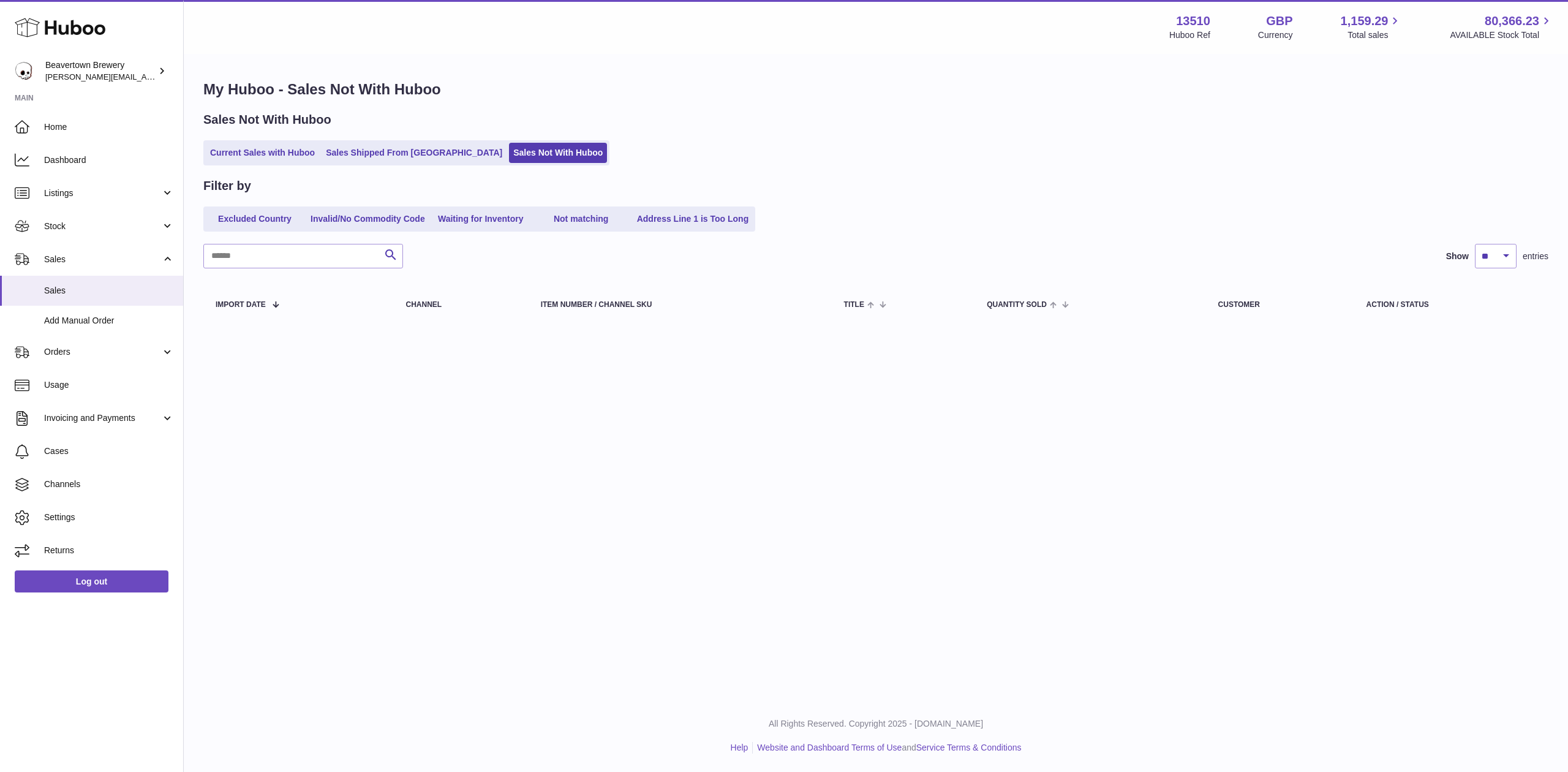
click at [415, 138] on div "Sales Not With Huboo Current Sales with Huboo Sales Shipped From Huboo Sales No…" at bounding box center [876, 138] width 1345 height 54
click at [416, 145] on link "Sales Shipped From [GEOGRAPHIC_DATA]" at bounding box center [414, 153] width 185 height 20
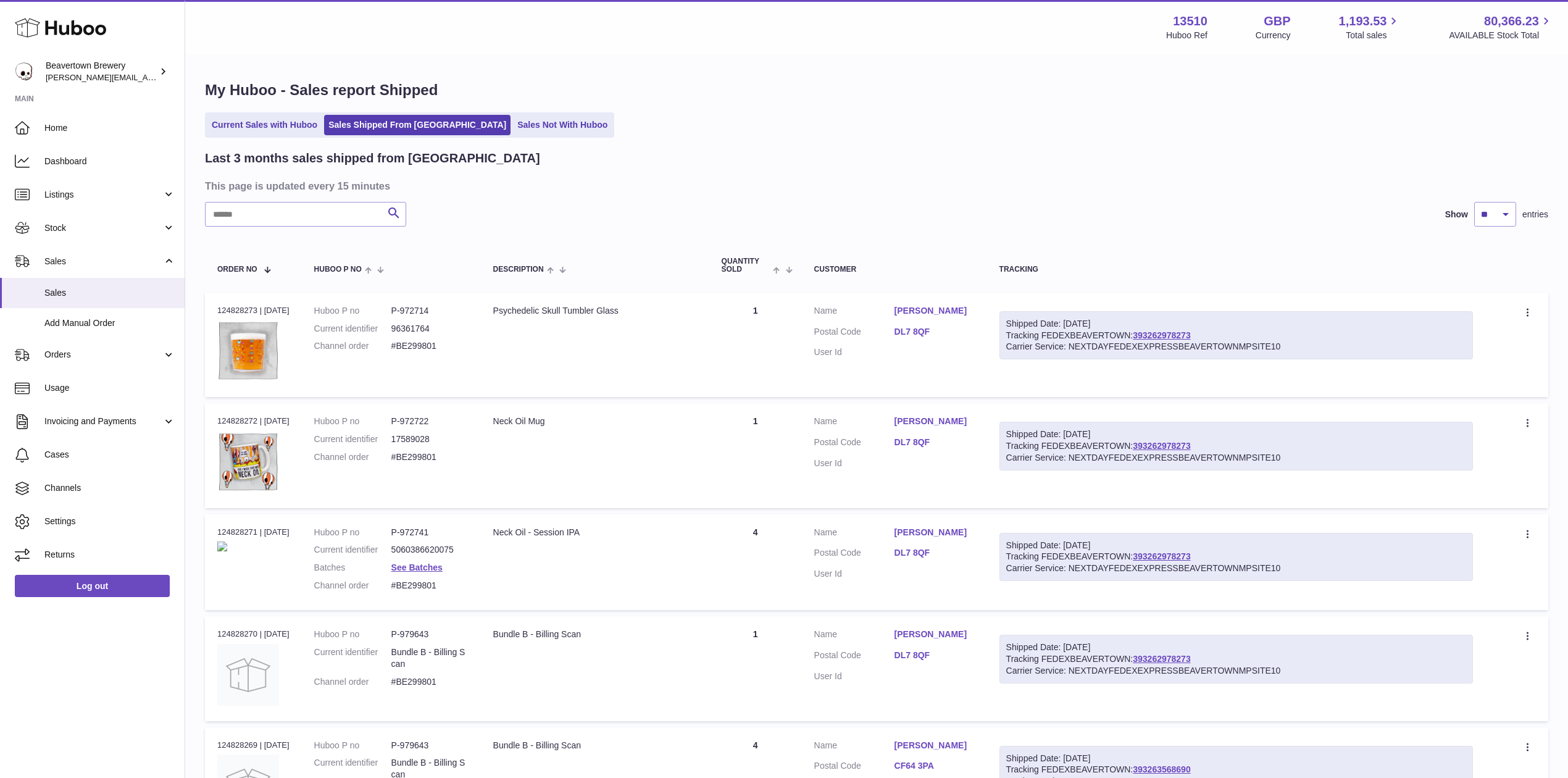
click at [506, 147] on div "My Huboo - Sales report Shipped Current Sales with Huboo Sales Shipped From [GE…" at bounding box center [876, 738] width 1382 height 1365
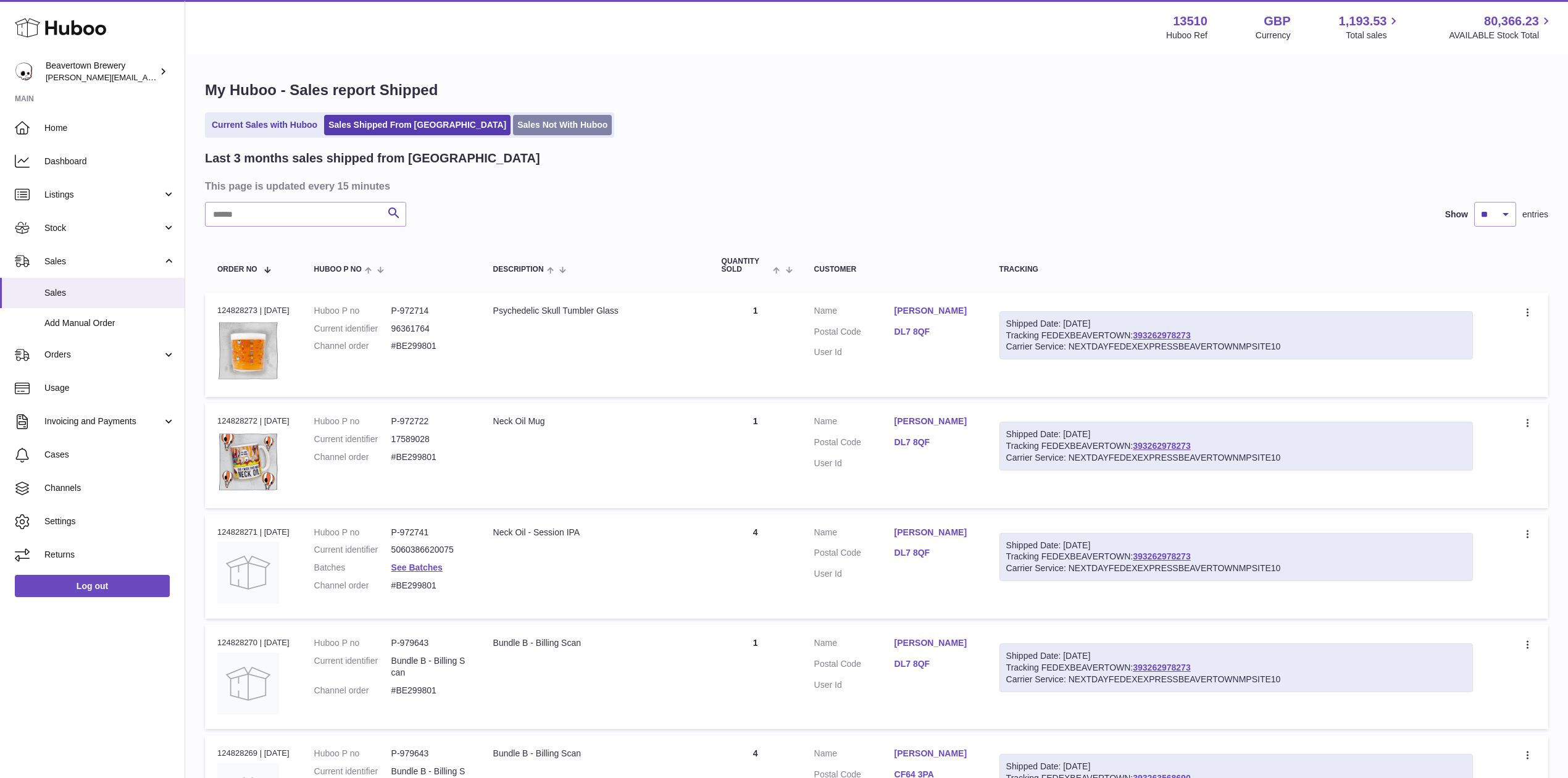
click at [513, 134] on link "Sales Not With Huboo" at bounding box center [562, 125] width 99 height 20
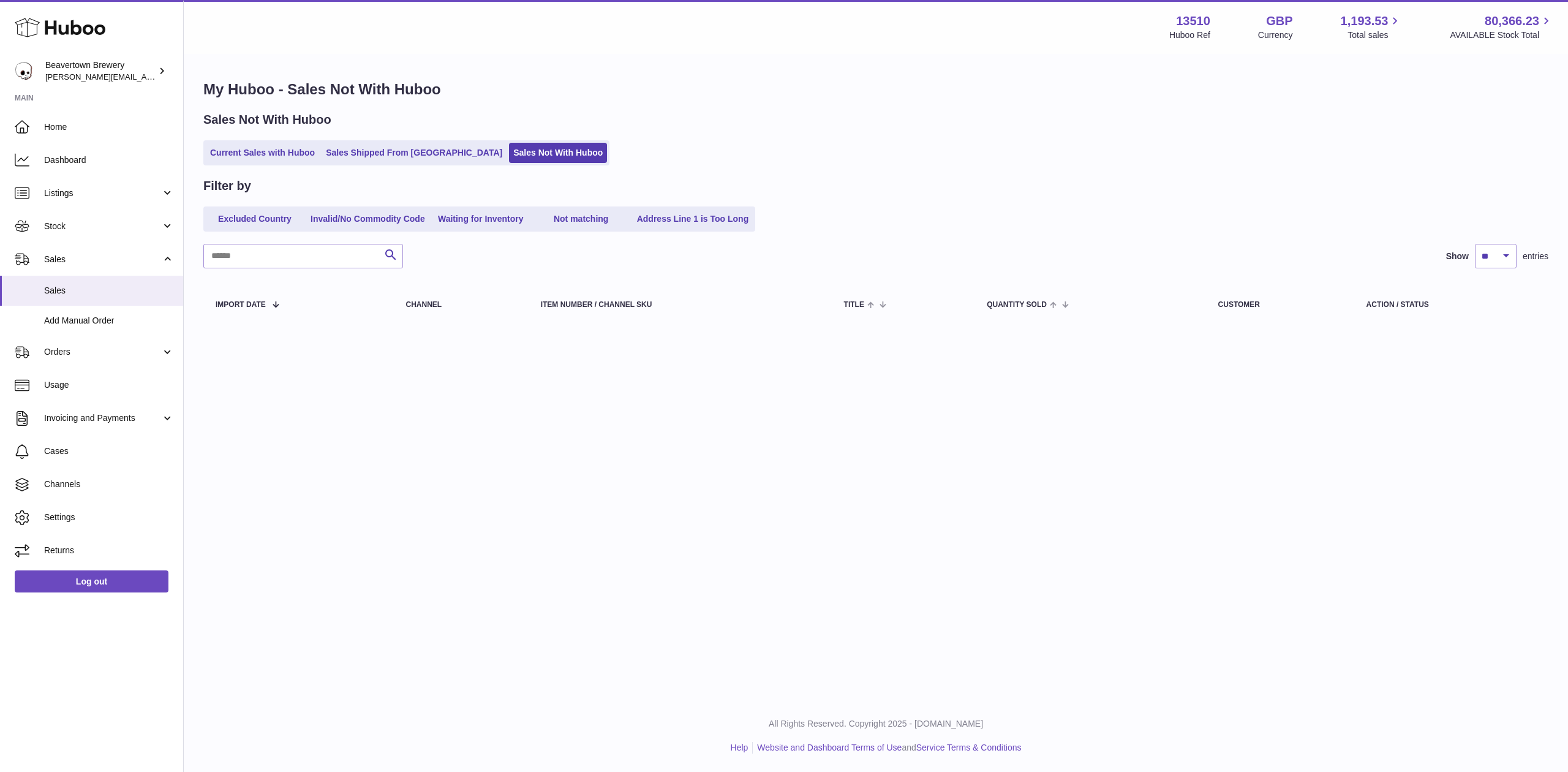
click at [388, 169] on div "My Huboo - Sales Not With Huboo Sales Not With Huboo Current Sales with Huboo S…" at bounding box center [875, 203] width 1385 height 296
click at [388, 150] on link "Sales Shipped From [GEOGRAPHIC_DATA]" at bounding box center [414, 153] width 185 height 20
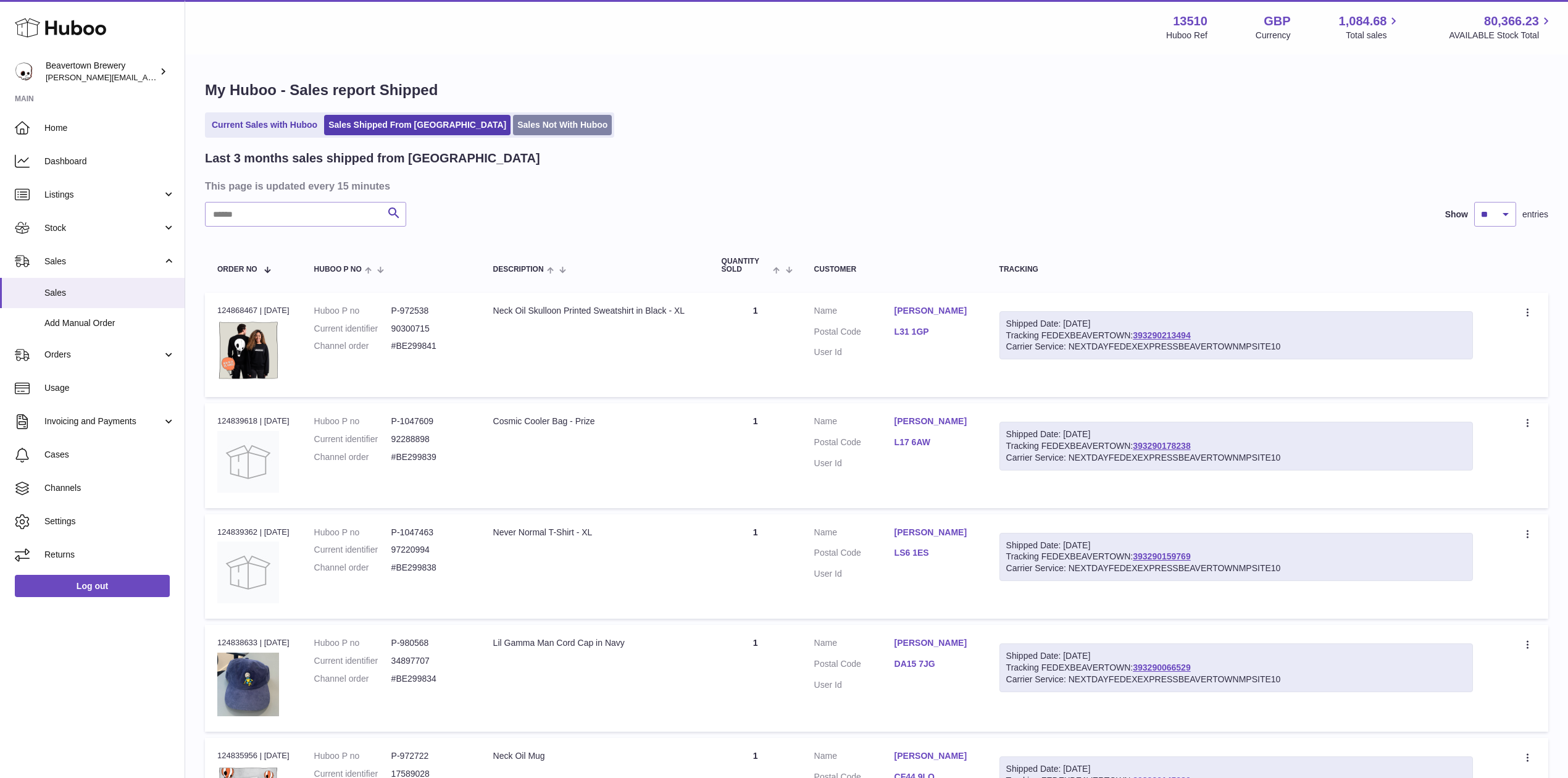
click at [513, 134] on link "Sales Not With Huboo" at bounding box center [562, 125] width 99 height 20
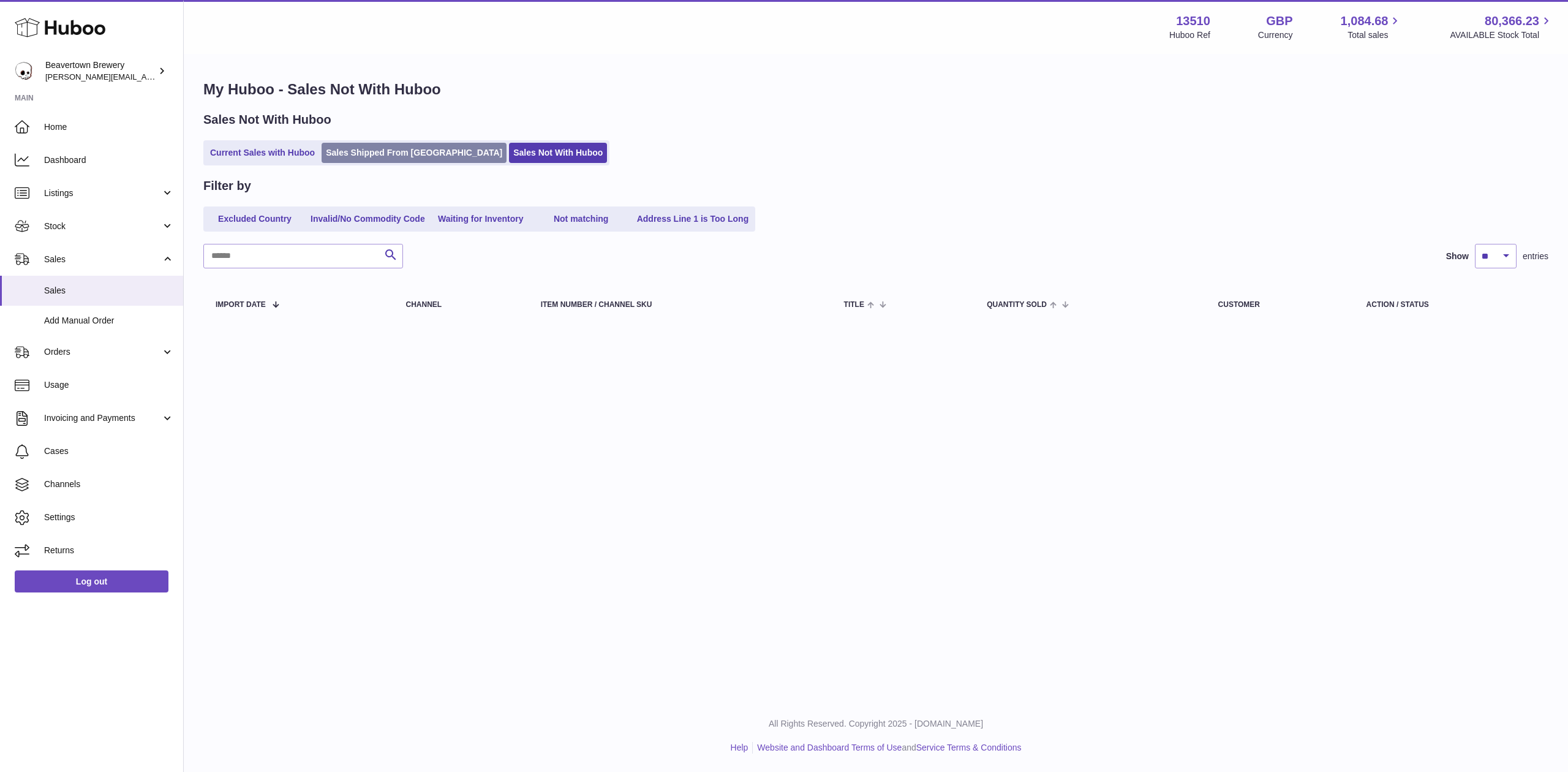
click at [351, 146] on link "Sales Shipped From [GEOGRAPHIC_DATA]" at bounding box center [414, 153] width 185 height 20
